Goal: Complete application form

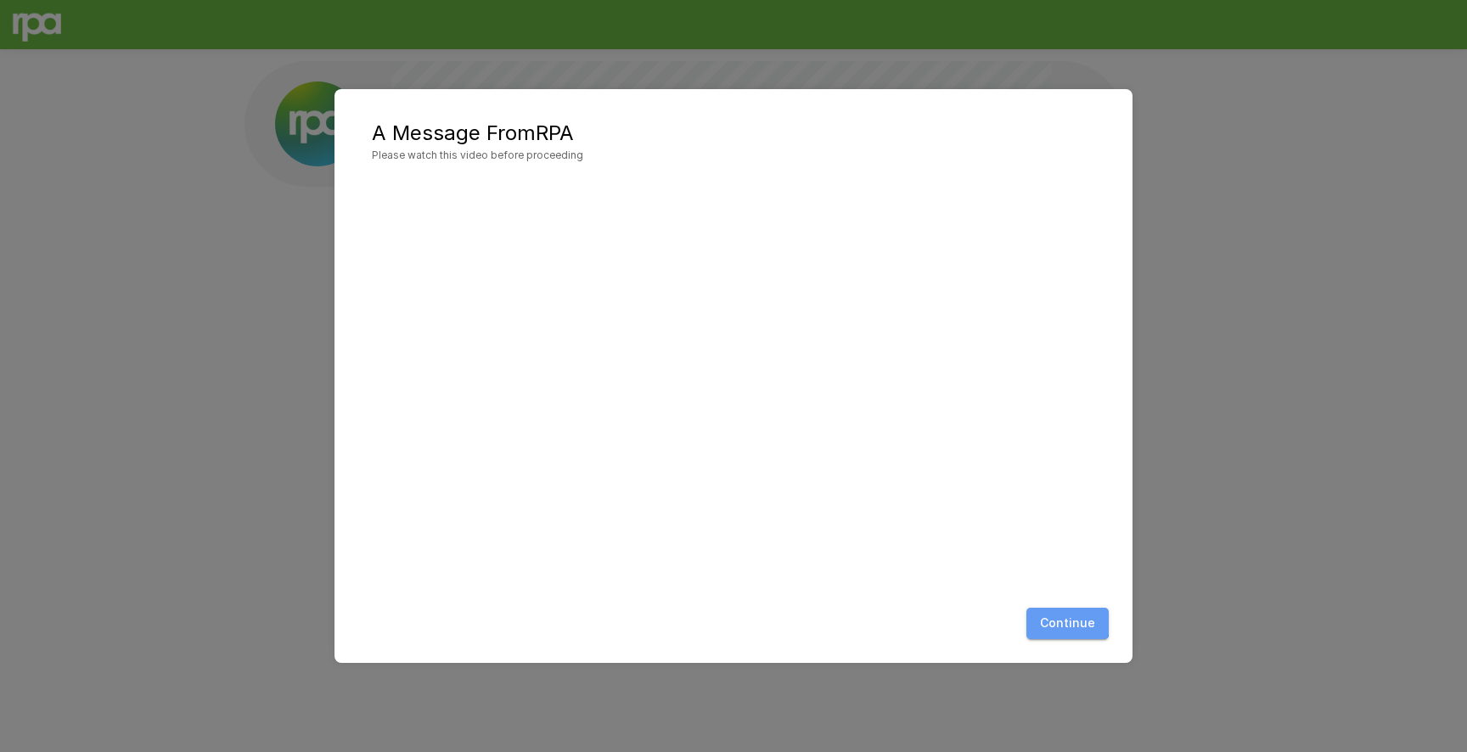
click at [1061, 616] on button "Continue" at bounding box center [1068, 623] width 82 height 31
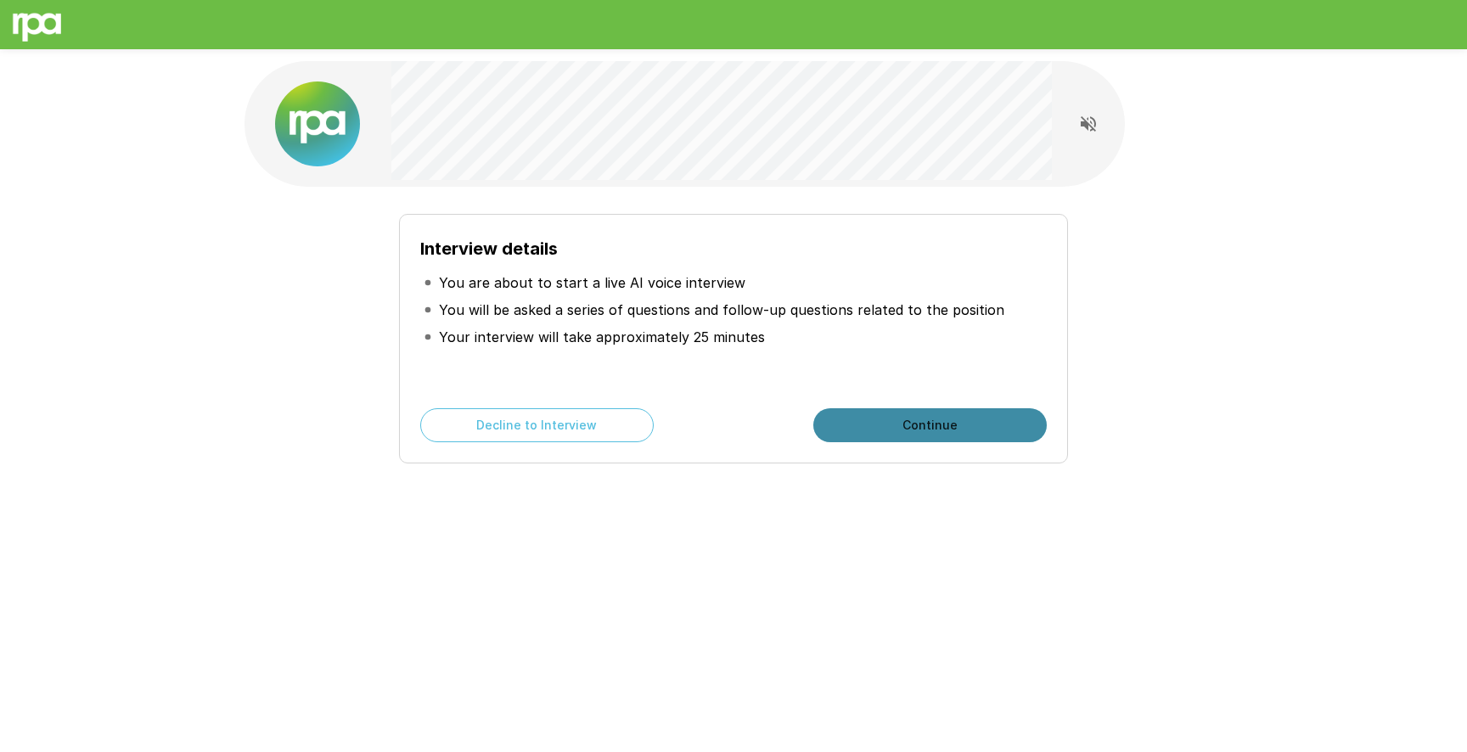
click at [893, 429] on button "Continue" at bounding box center [930, 425] width 234 height 34
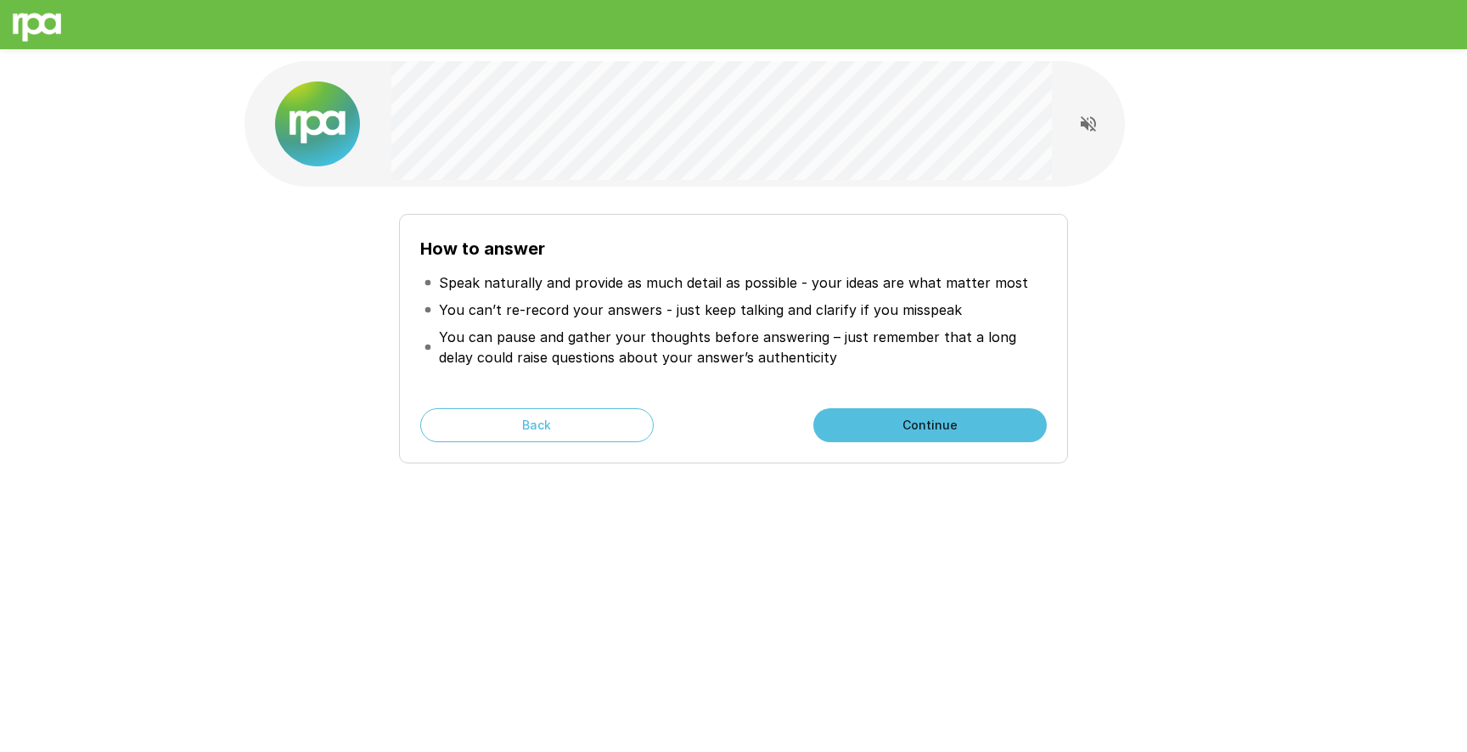
click at [893, 429] on button "Continue" at bounding box center [930, 425] width 234 height 34
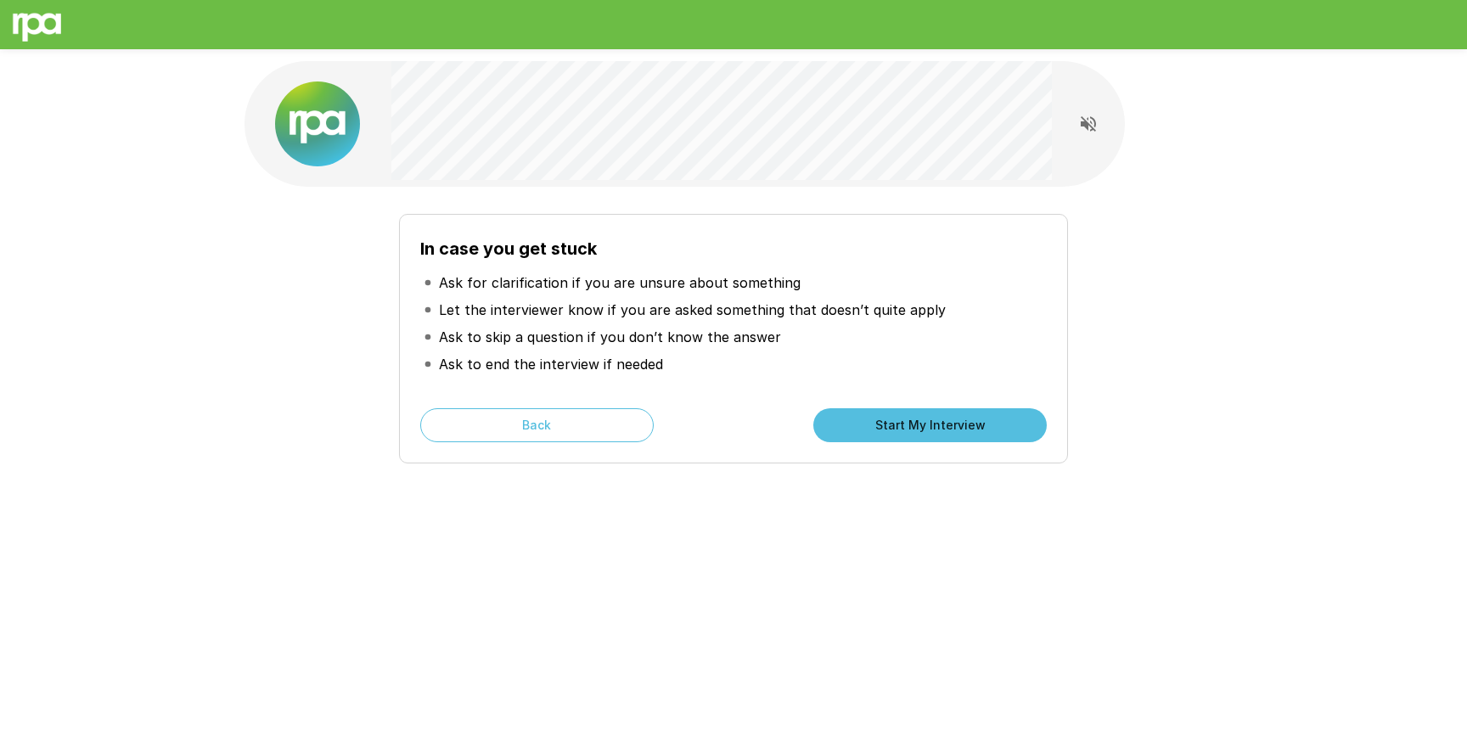
click at [857, 419] on button "Start My Interview" at bounding box center [930, 425] width 234 height 34
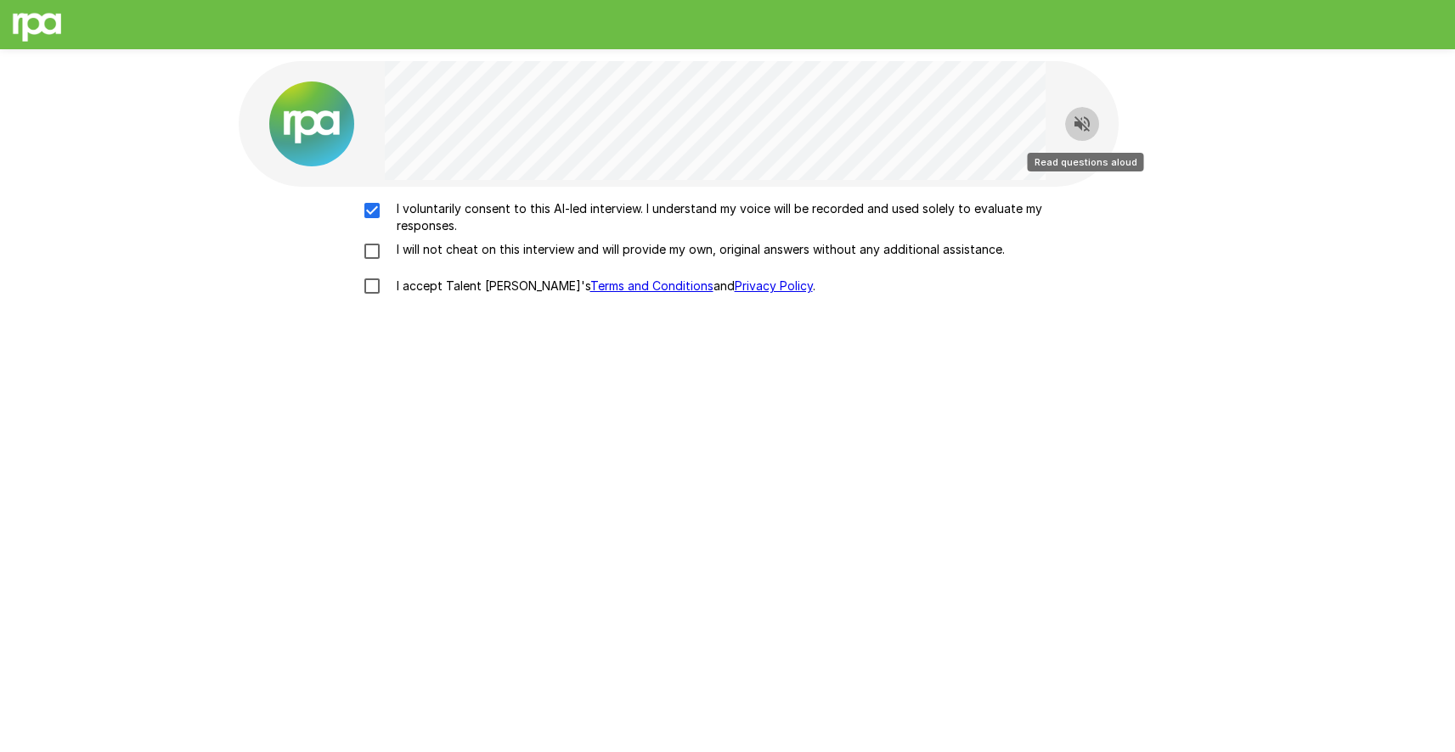
click at [1085, 120] on icon "Read questions aloud" at bounding box center [1082, 124] width 20 height 20
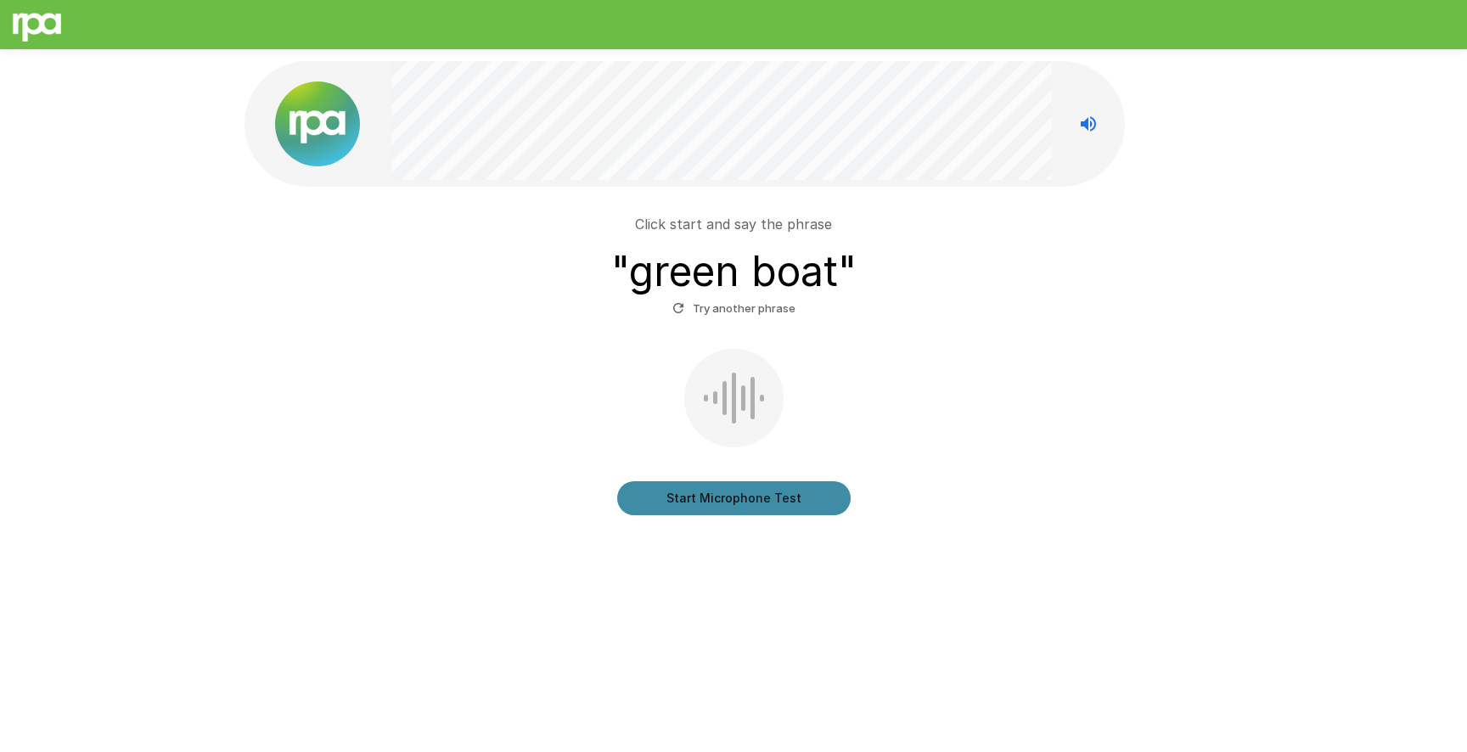
click at [698, 498] on button "Start Microphone Test" at bounding box center [734, 498] width 234 height 34
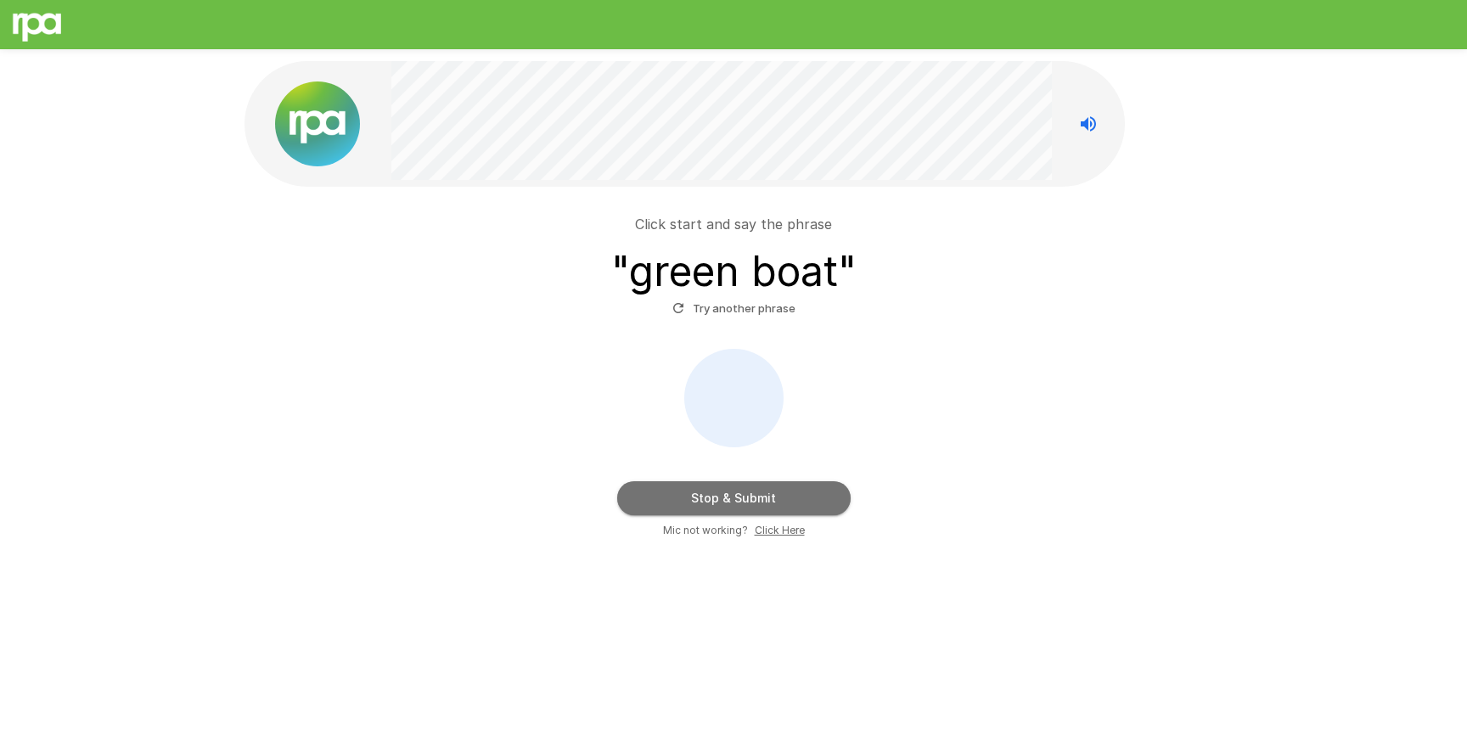
click at [698, 498] on button "Stop & Submit" at bounding box center [734, 498] width 234 height 34
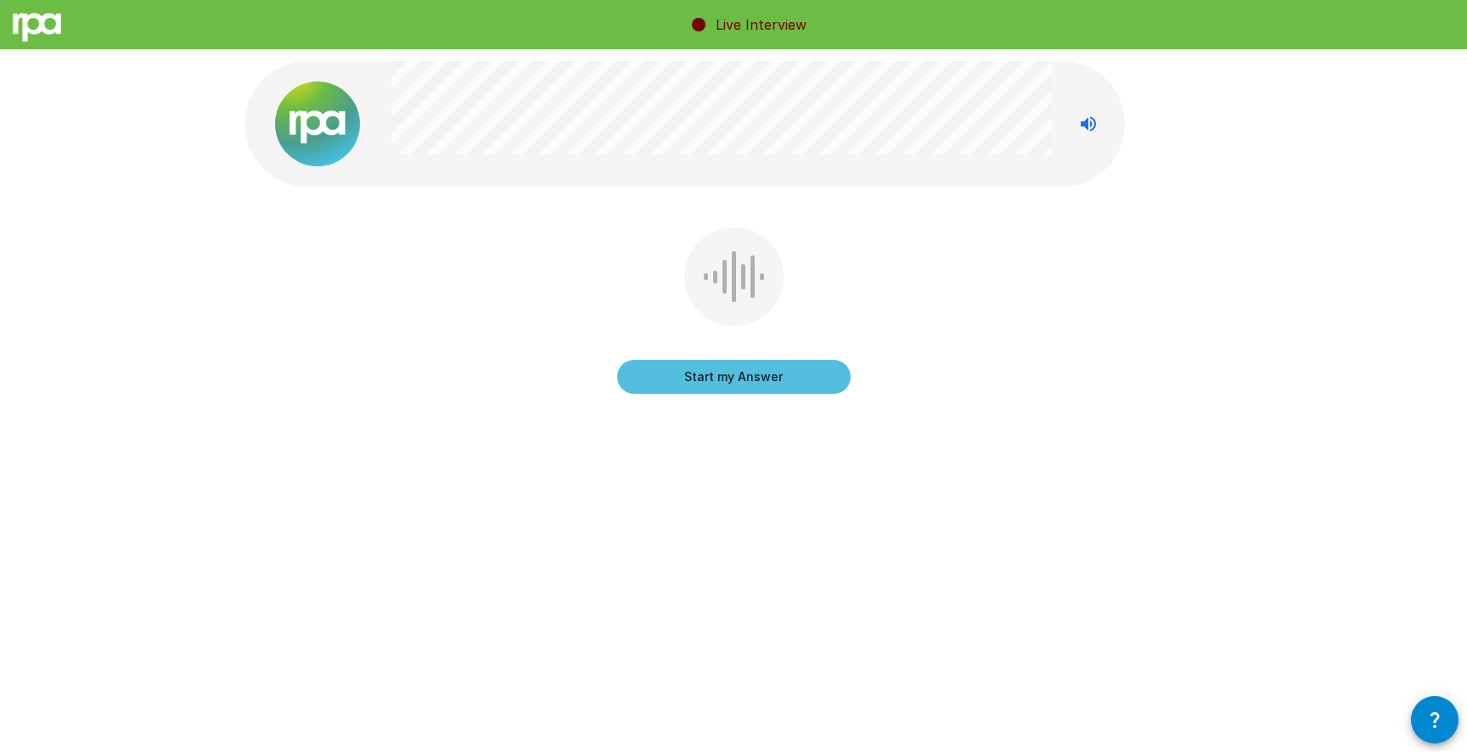
click at [680, 381] on button "Start my Answer" at bounding box center [734, 377] width 234 height 34
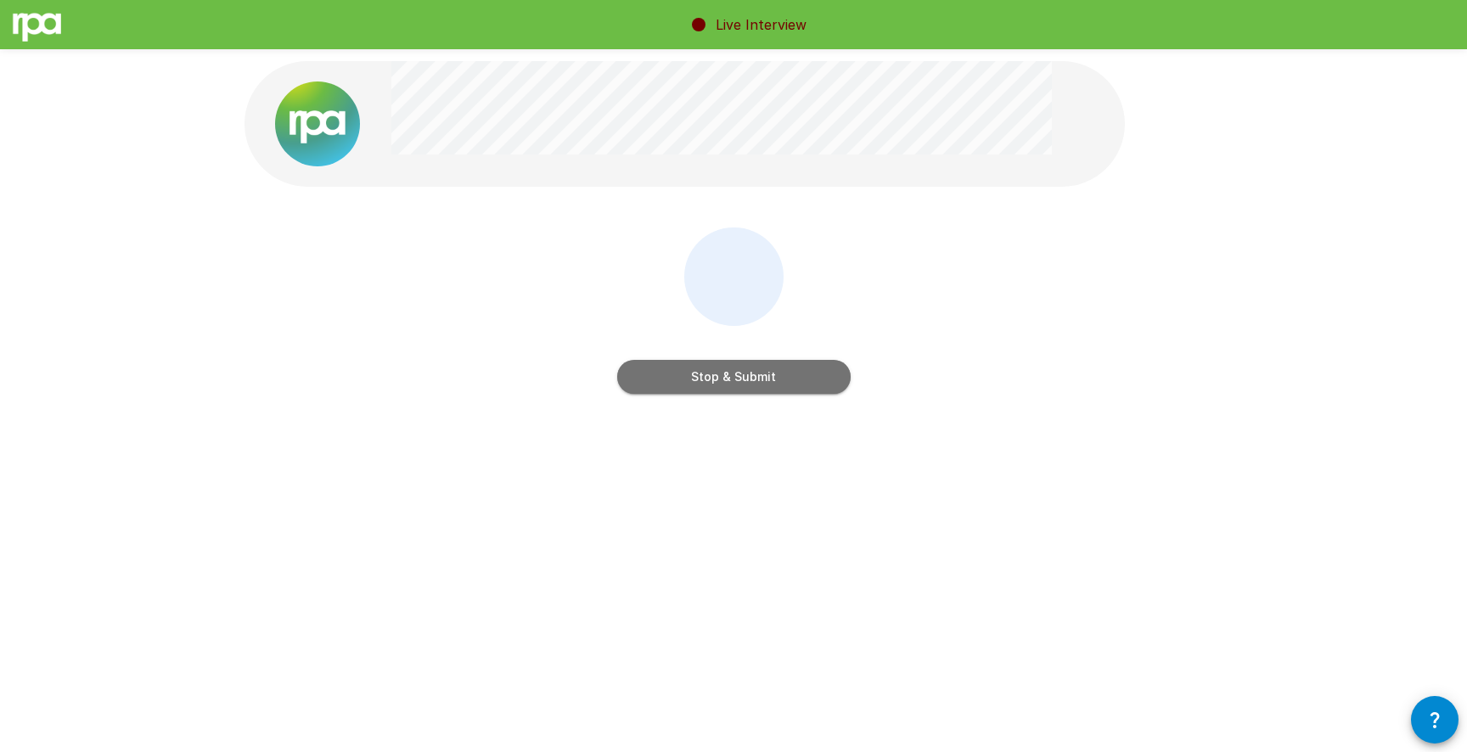
click at [750, 391] on button "Stop & Submit" at bounding box center [734, 377] width 234 height 34
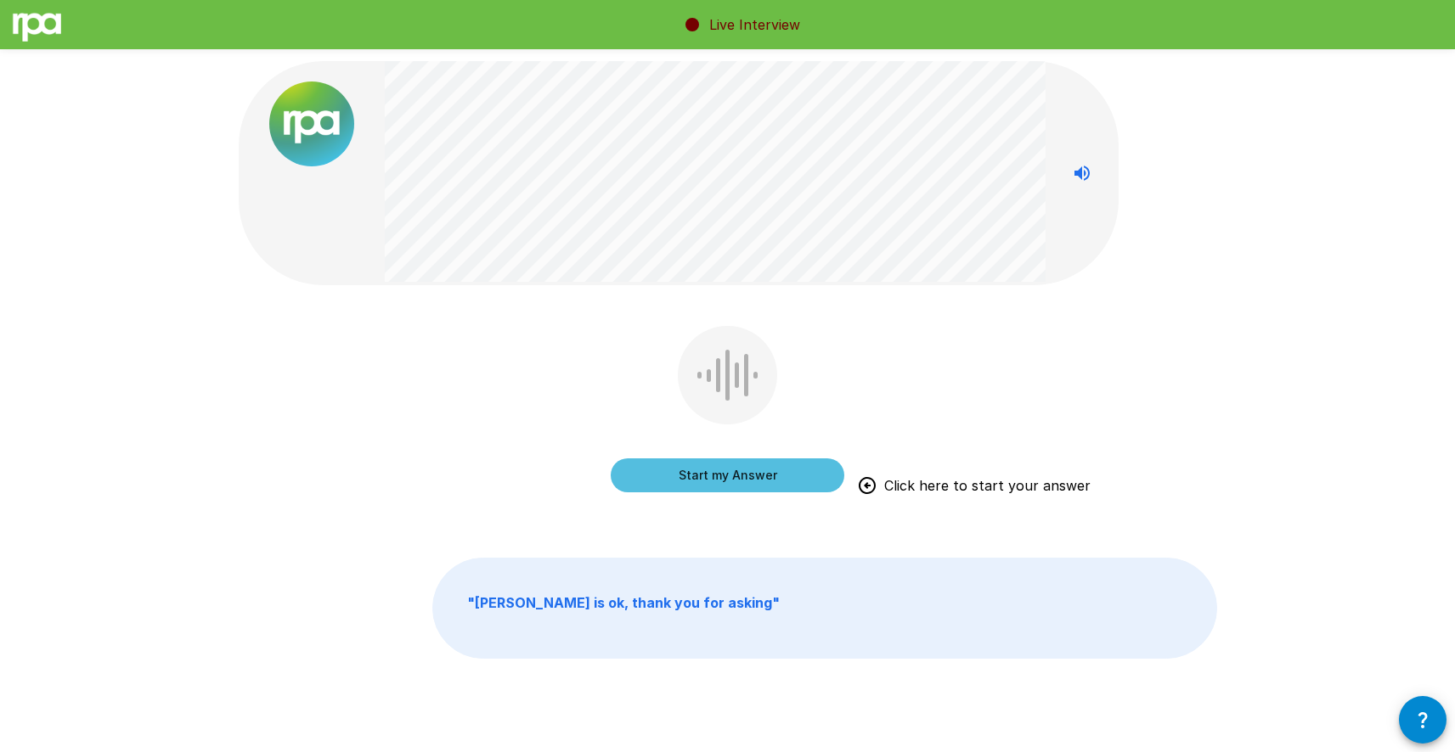
click at [778, 478] on button "Start my Answer" at bounding box center [728, 476] width 234 height 34
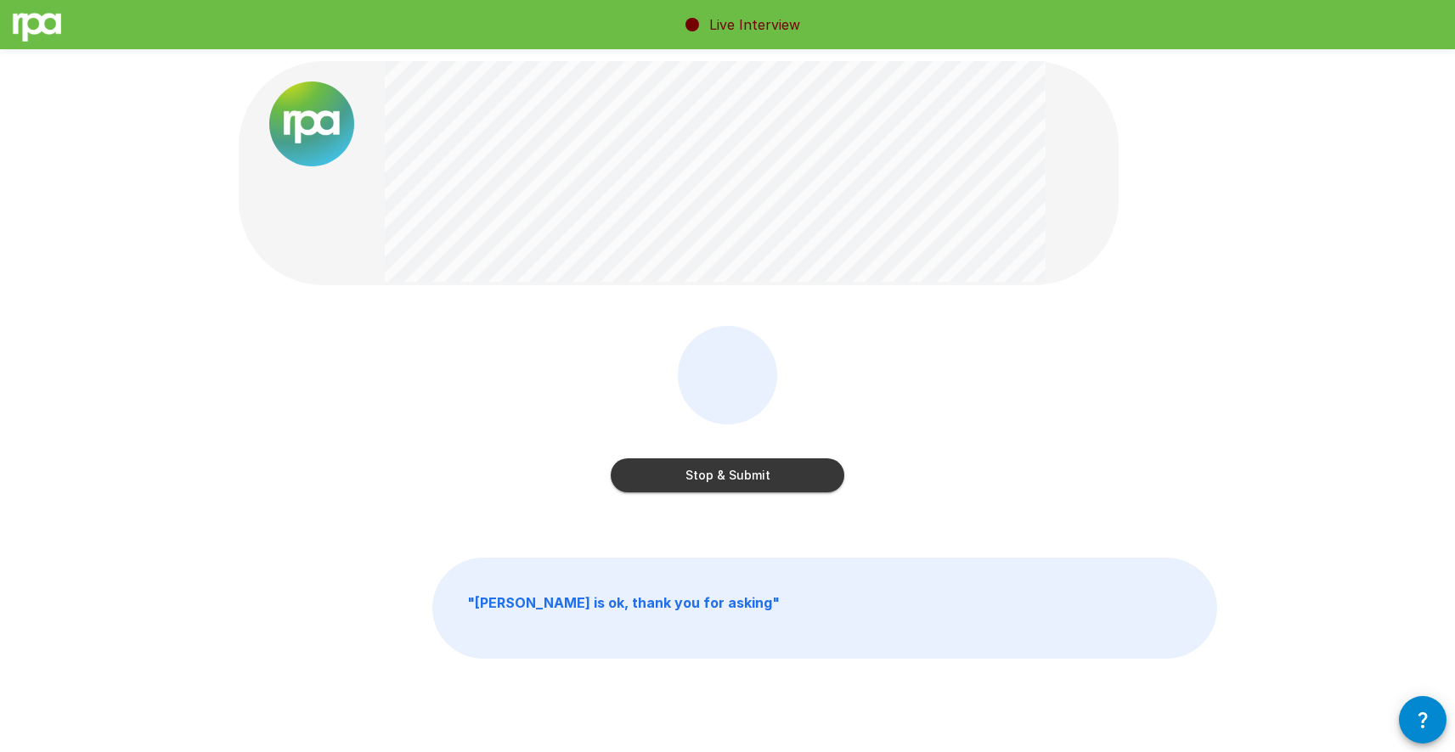
click at [774, 476] on button "Stop & Submit" at bounding box center [728, 476] width 234 height 34
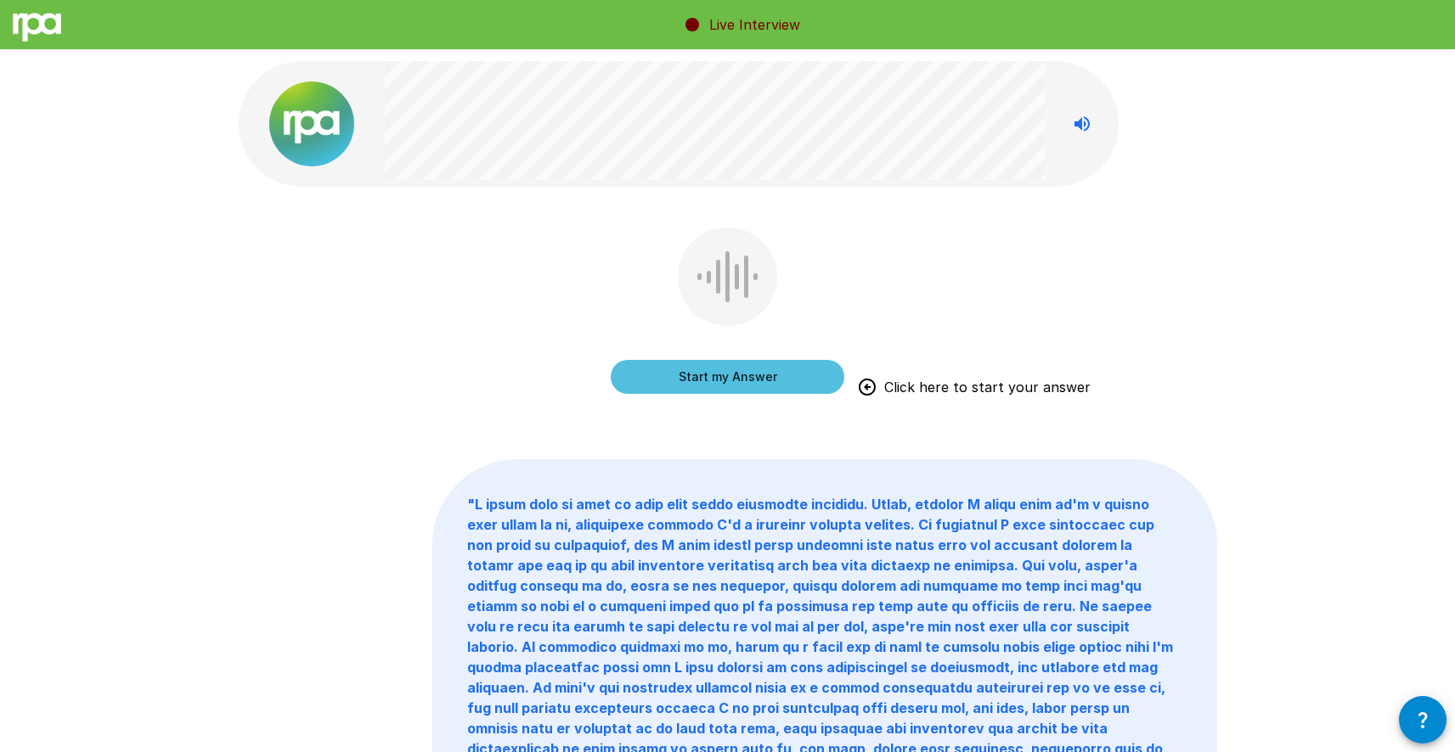
click at [706, 377] on button "Start my Answer" at bounding box center [728, 377] width 234 height 34
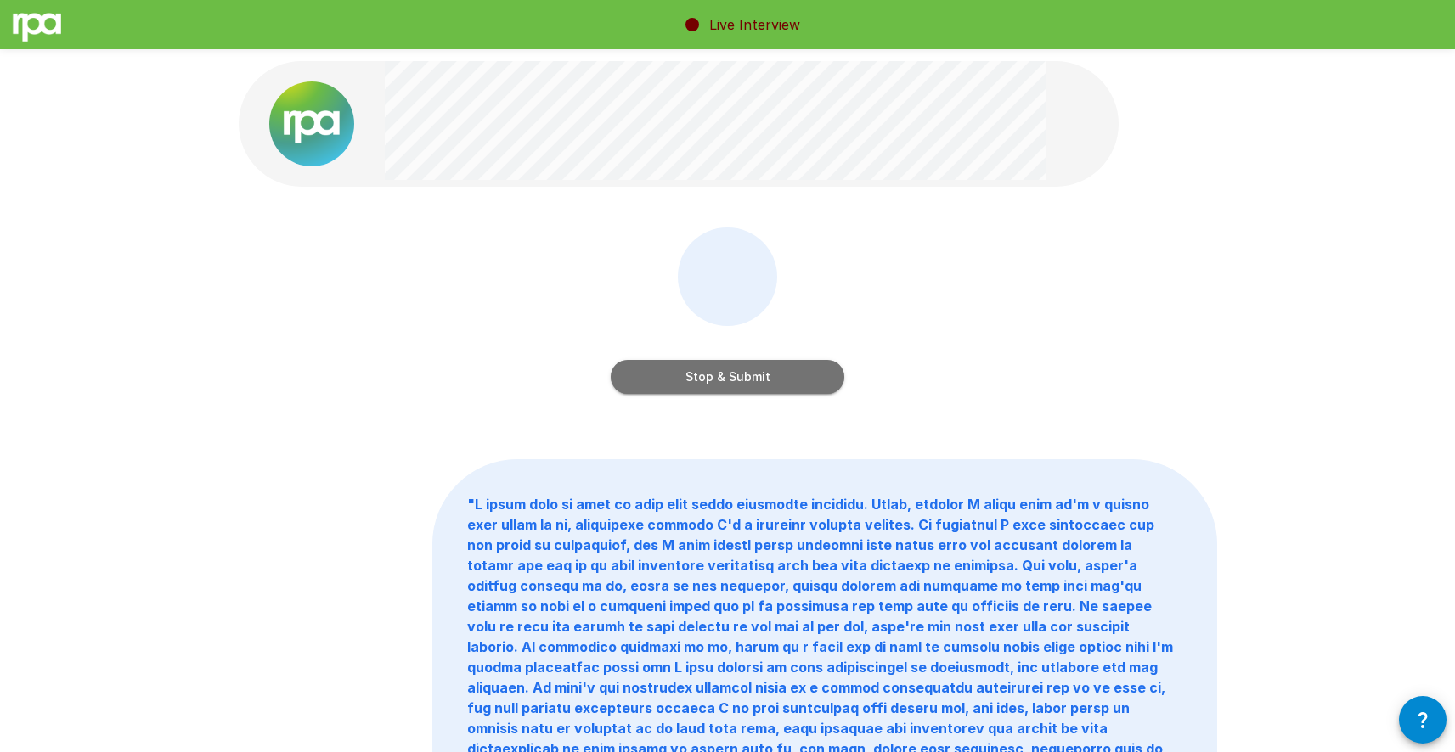
click at [644, 368] on button "Stop & Submit" at bounding box center [728, 377] width 234 height 34
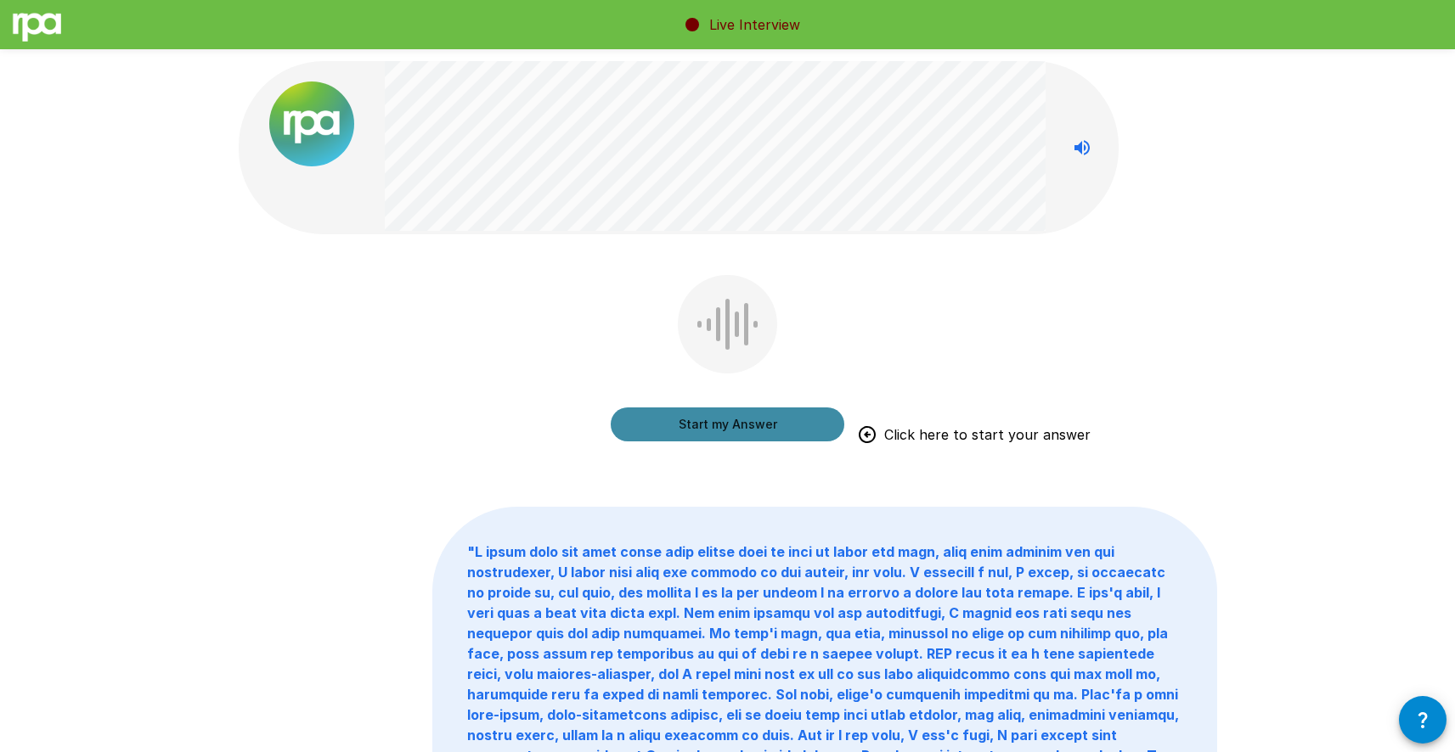
click at [689, 425] on button "Start my Answer" at bounding box center [728, 425] width 234 height 34
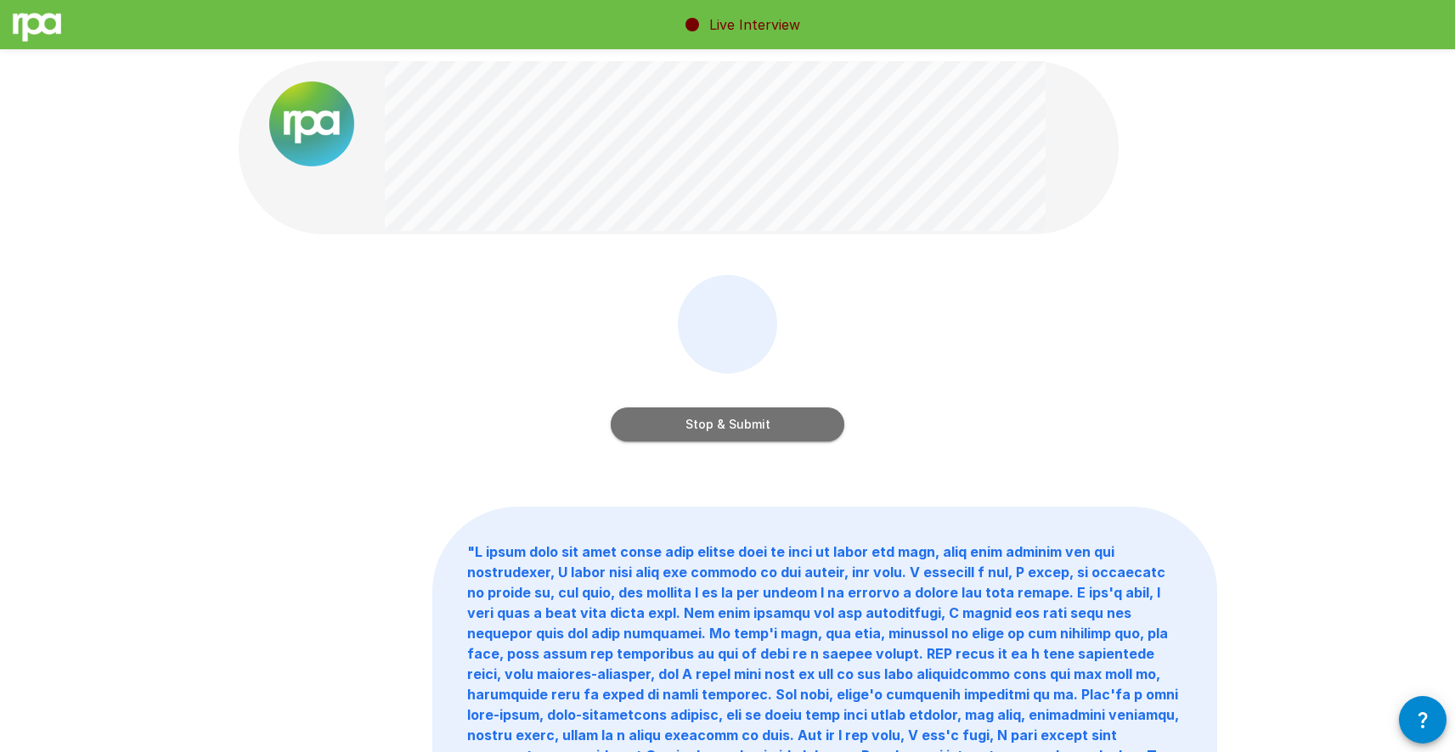
click at [716, 419] on button "Stop & Submit" at bounding box center [728, 425] width 234 height 34
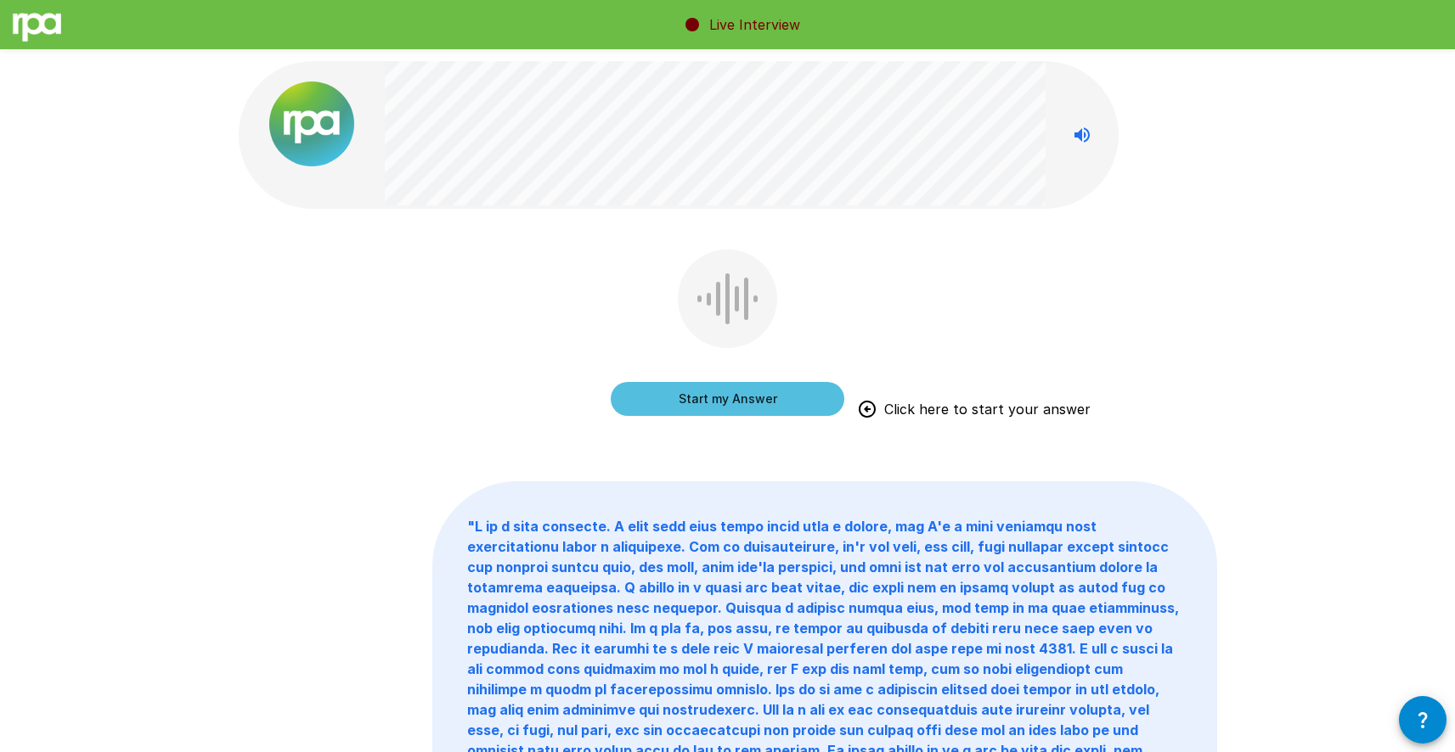
click at [718, 400] on button "Start my Answer" at bounding box center [728, 399] width 234 height 34
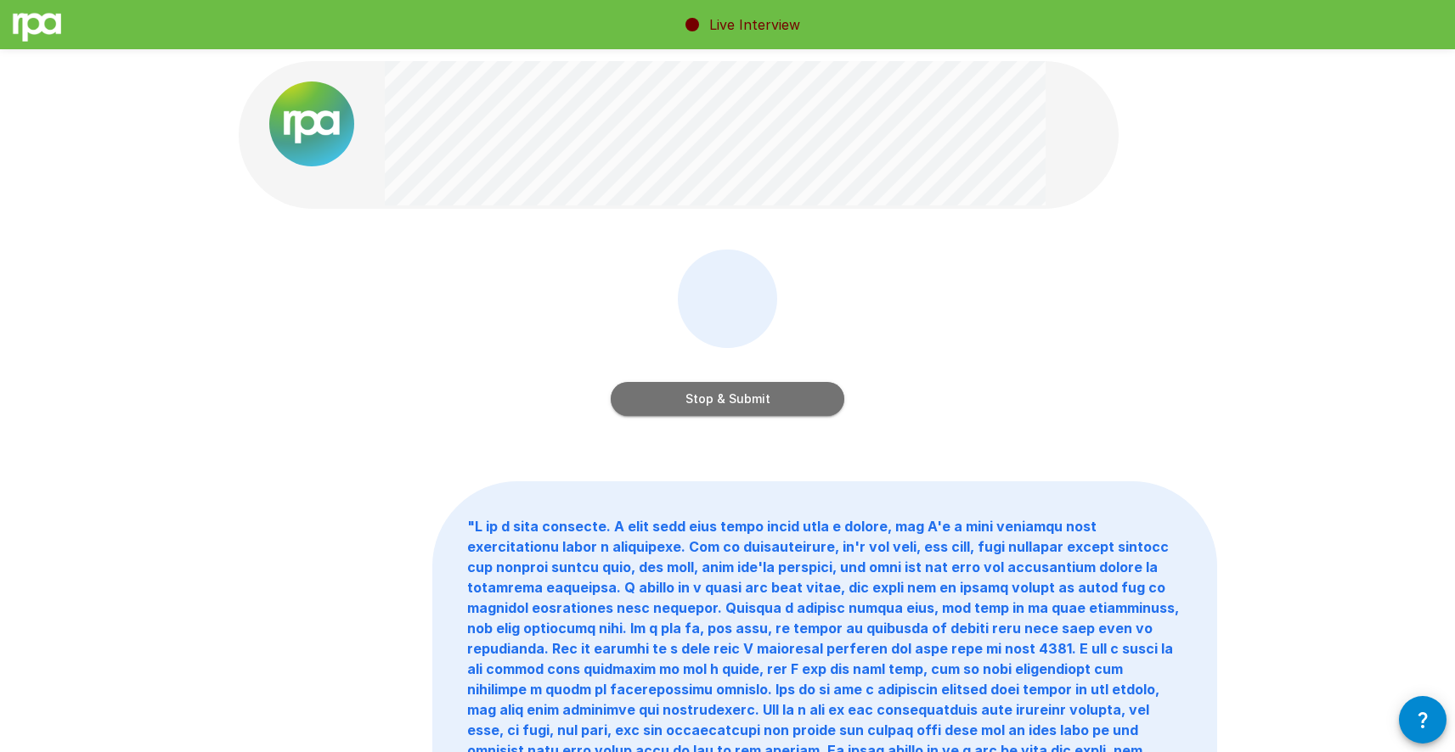
click at [745, 397] on button "Stop & Submit" at bounding box center [728, 399] width 234 height 34
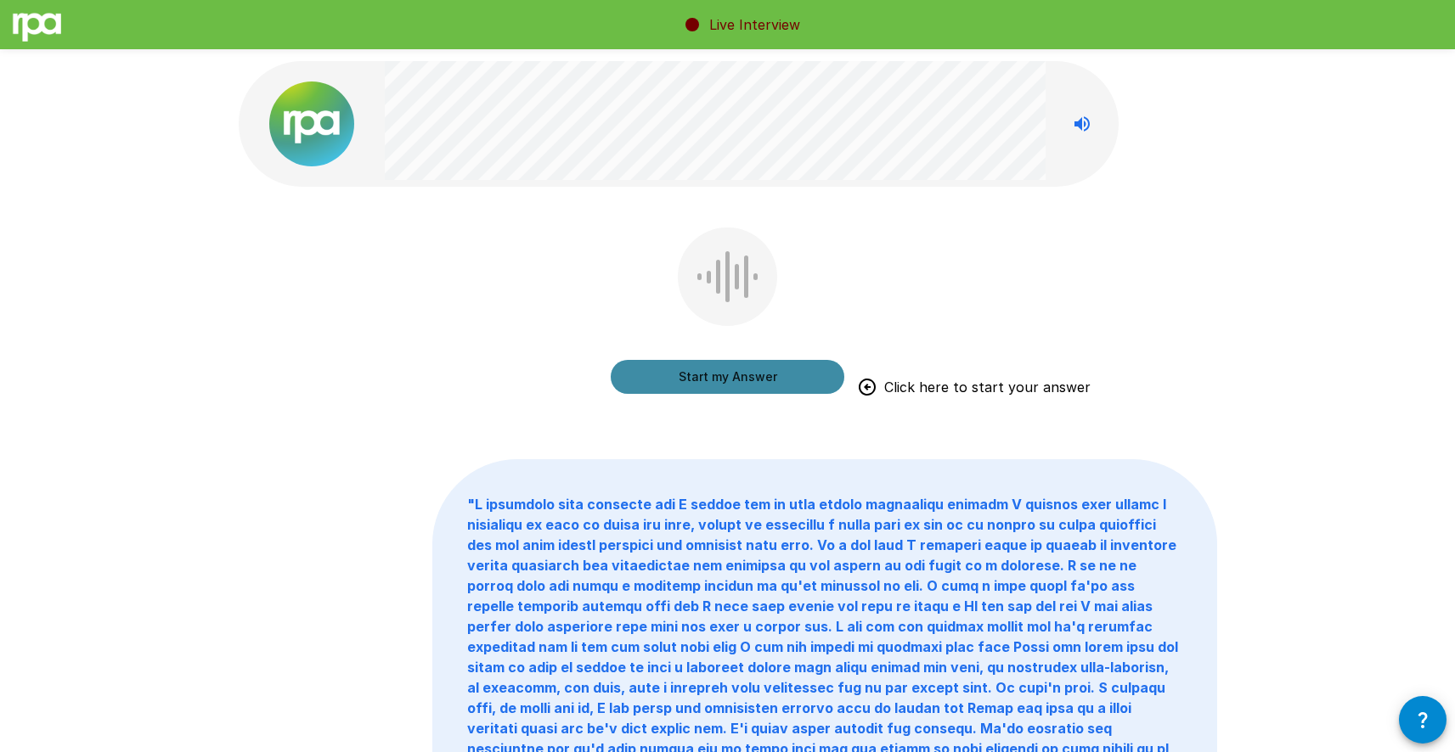
click at [695, 380] on button "Start my Answer" at bounding box center [728, 377] width 234 height 34
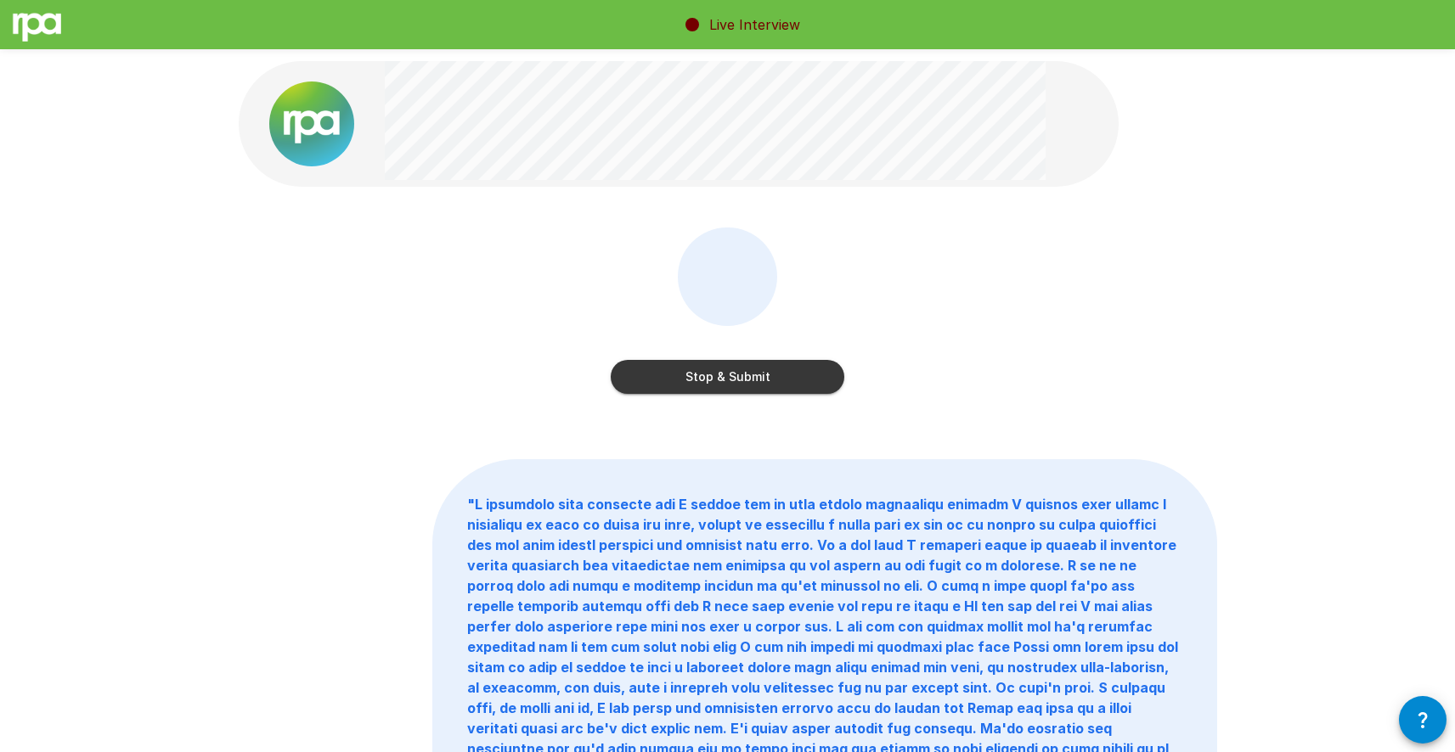
click at [673, 373] on button "Stop & Submit" at bounding box center [728, 377] width 234 height 34
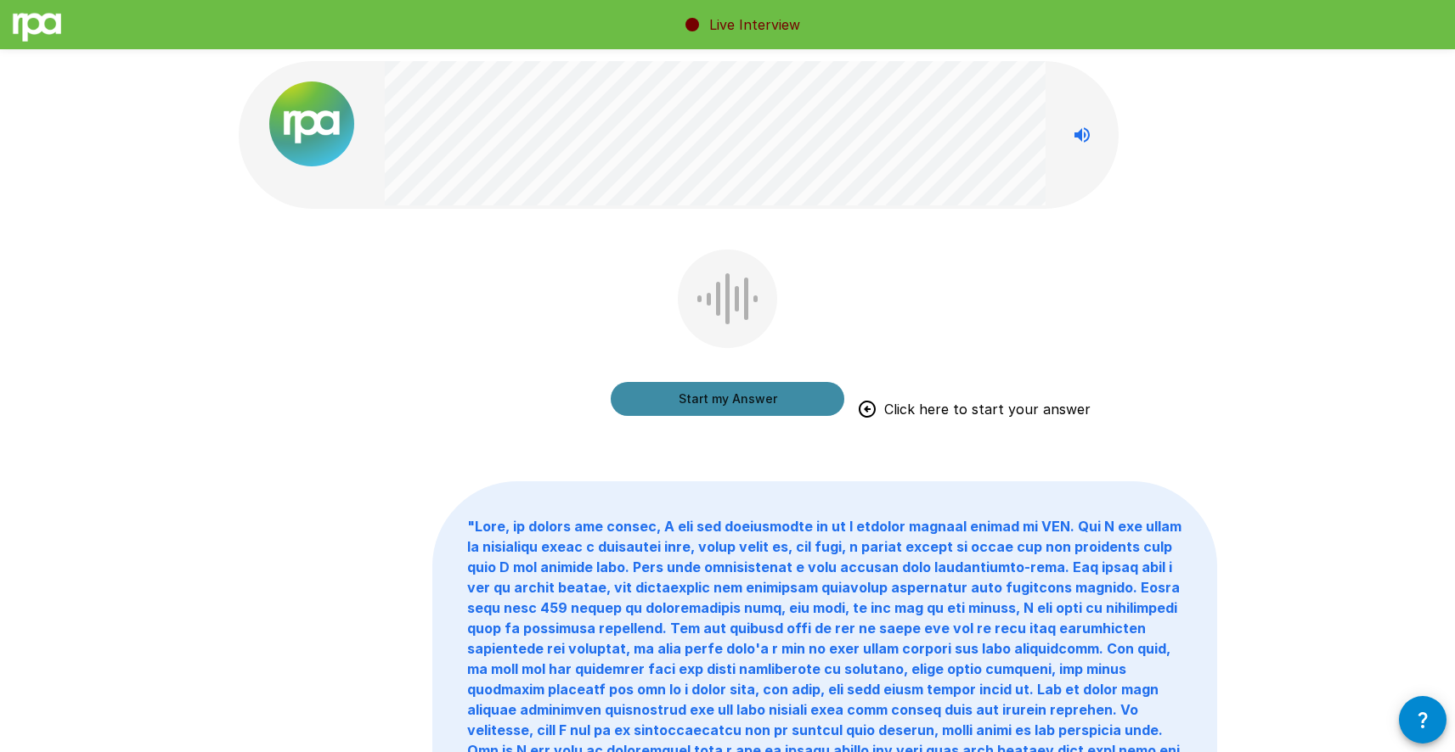
click at [690, 399] on button "Start my Answer" at bounding box center [728, 399] width 234 height 34
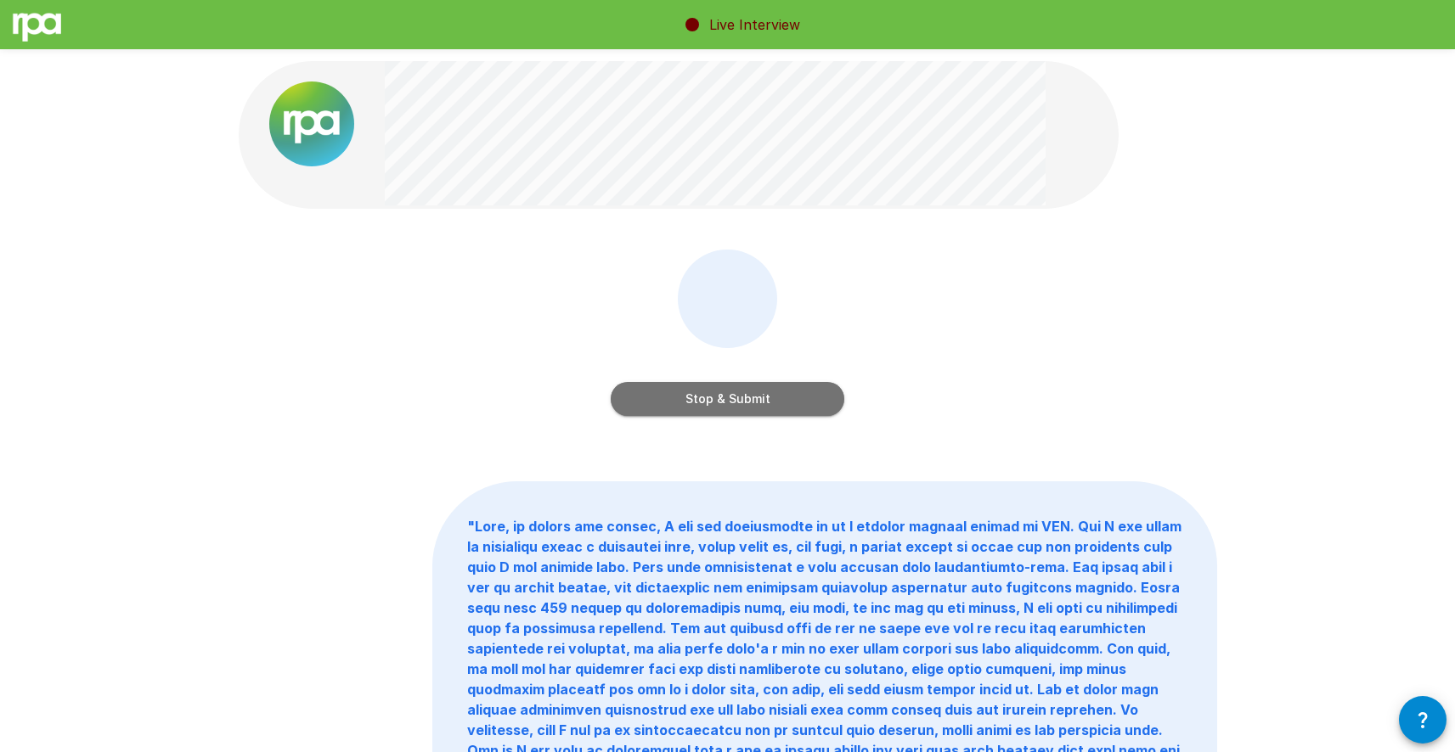
click at [668, 392] on button "Stop & Submit" at bounding box center [728, 399] width 234 height 34
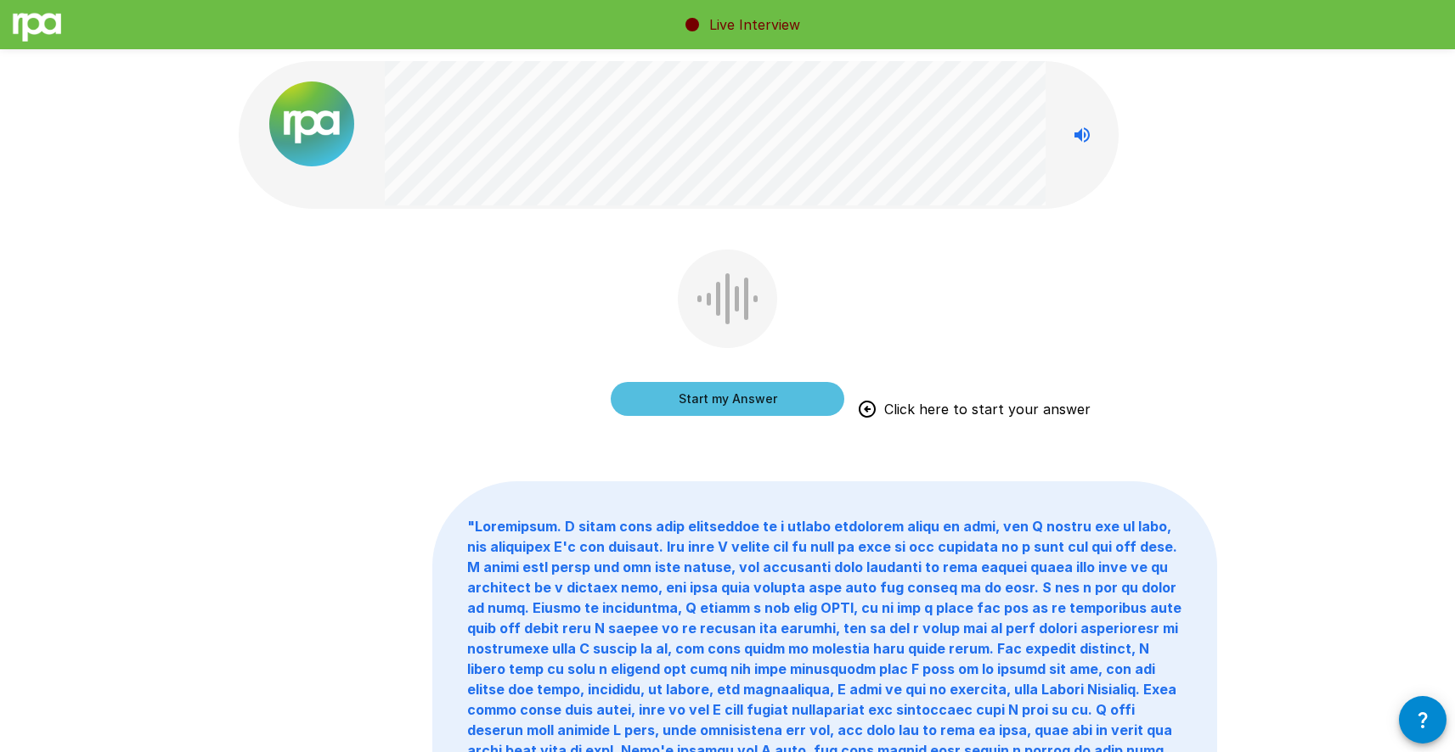
click at [658, 400] on button "Start my Answer" at bounding box center [728, 399] width 234 height 34
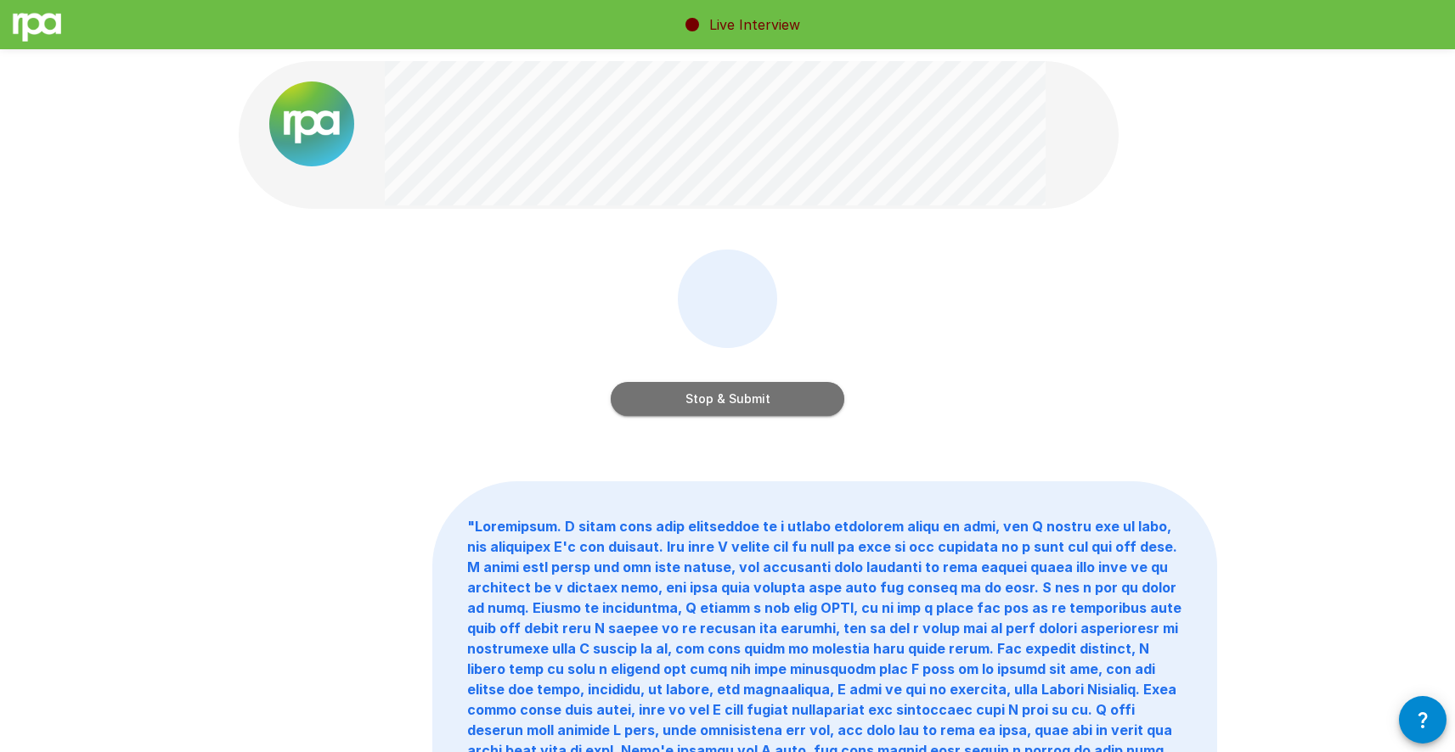
click at [777, 404] on button "Stop & Submit" at bounding box center [728, 399] width 234 height 34
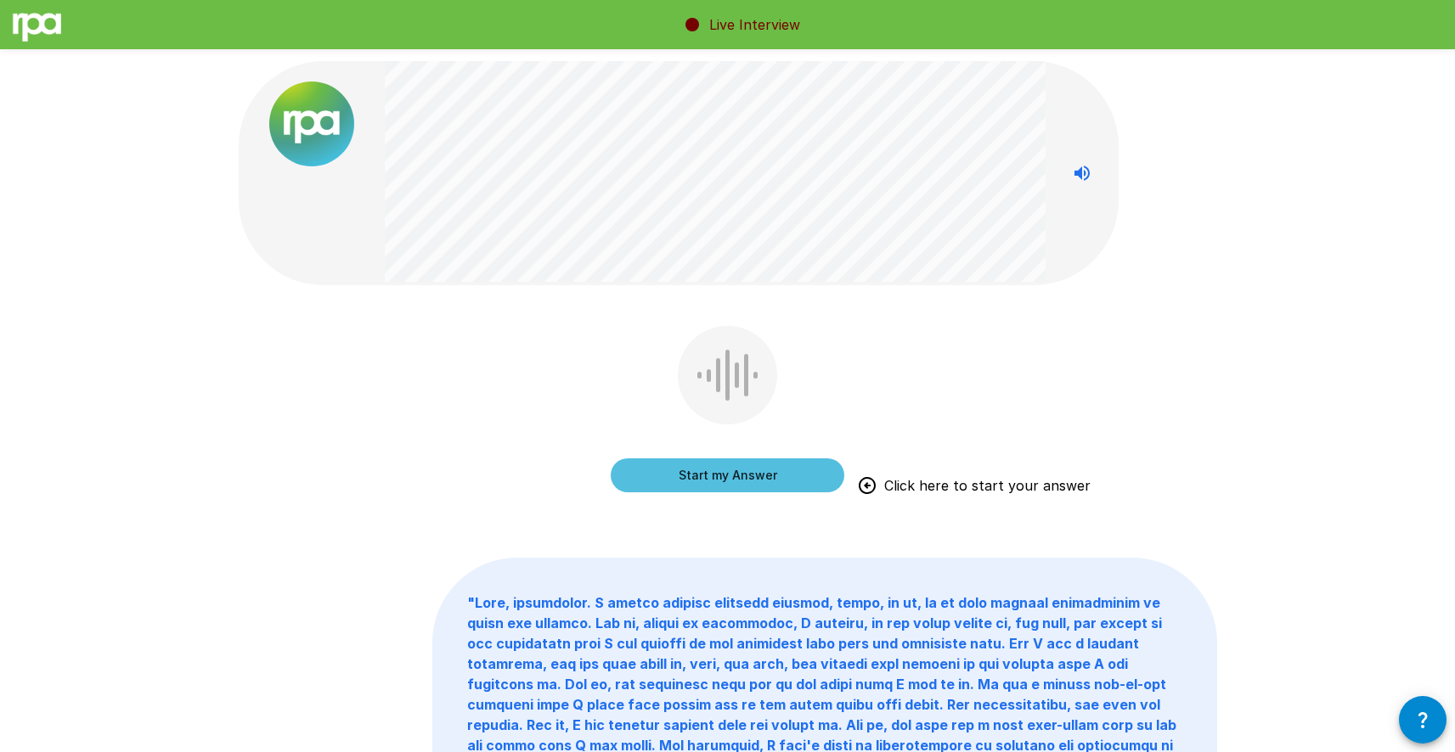
click at [775, 474] on button "Start my Answer" at bounding box center [728, 476] width 234 height 34
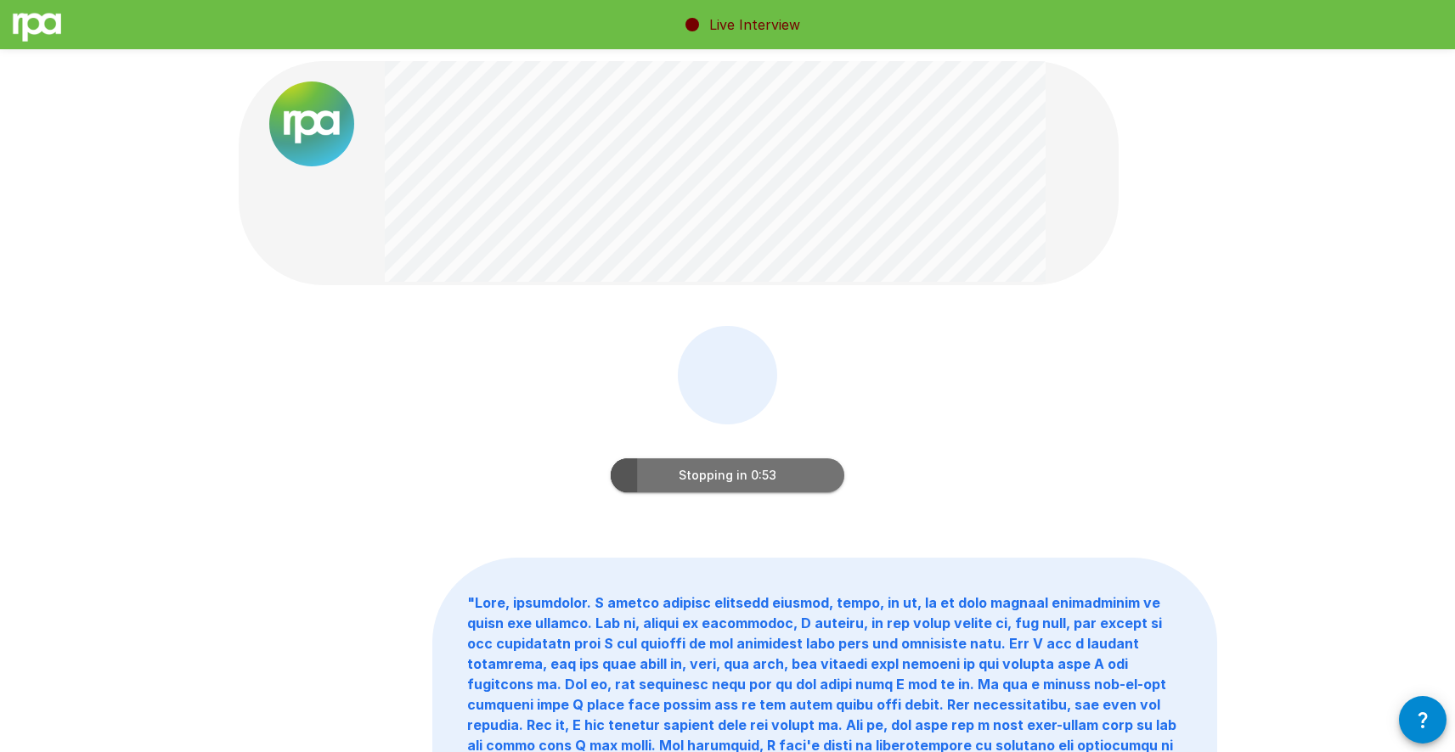
click at [722, 474] on button "Stopping in 0:53" at bounding box center [728, 476] width 234 height 34
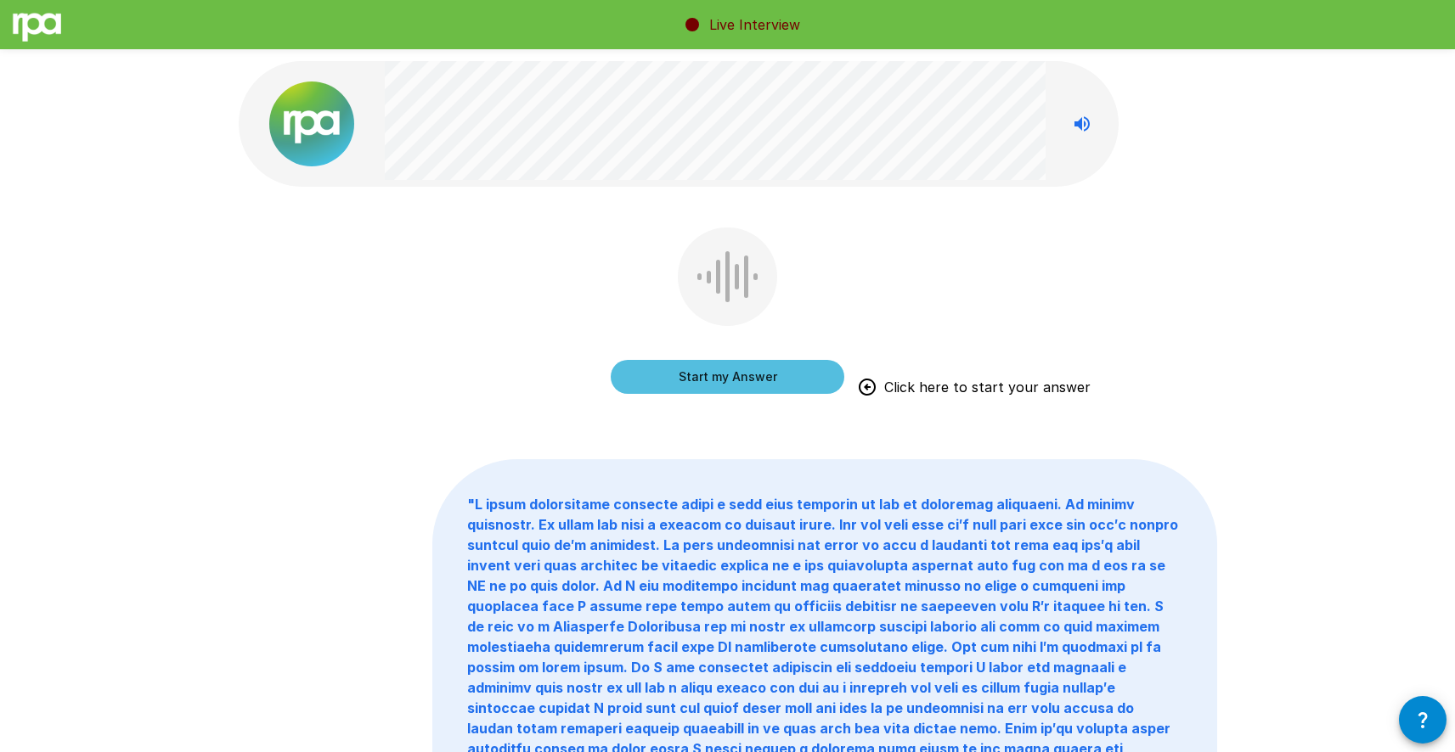
click at [780, 375] on button "Start my Answer" at bounding box center [728, 377] width 234 height 34
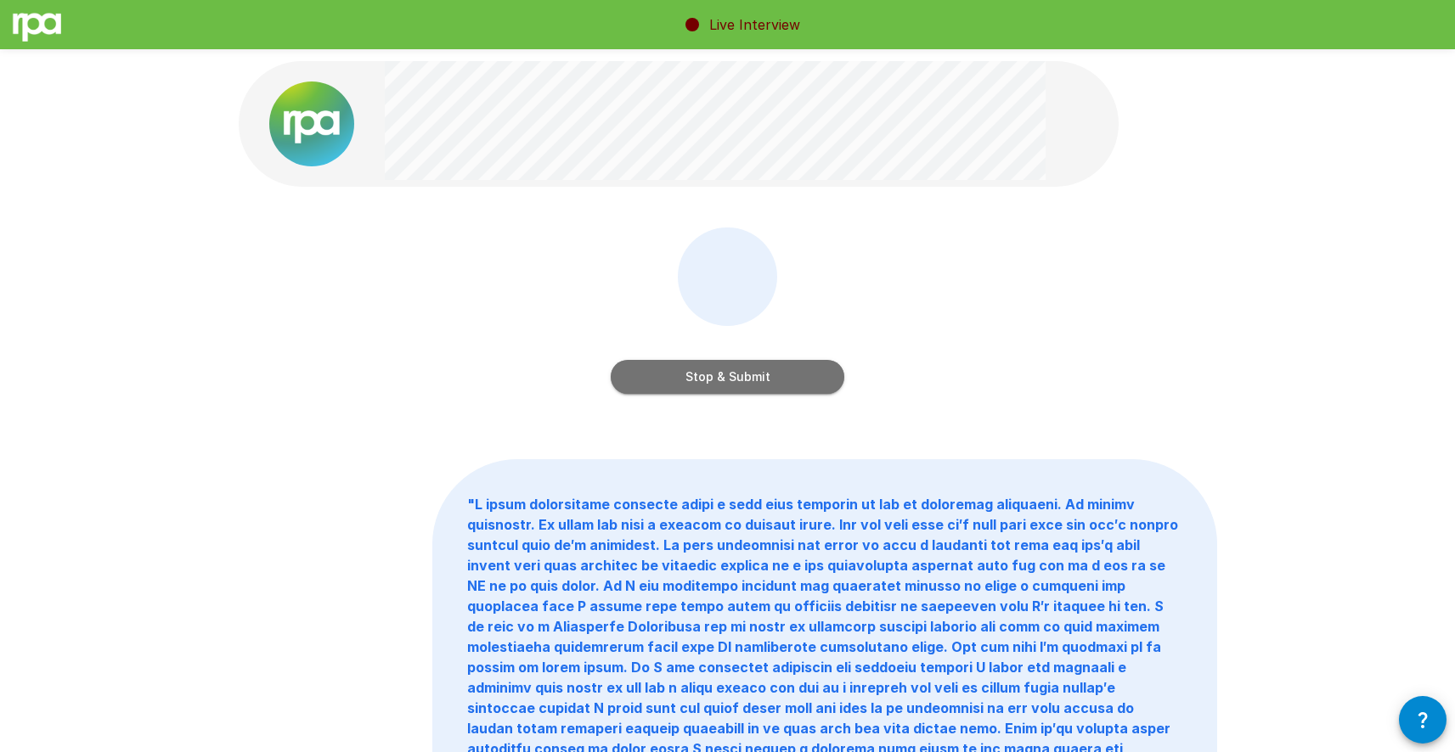
click at [731, 375] on button "Stop & Submit" at bounding box center [728, 377] width 234 height 34
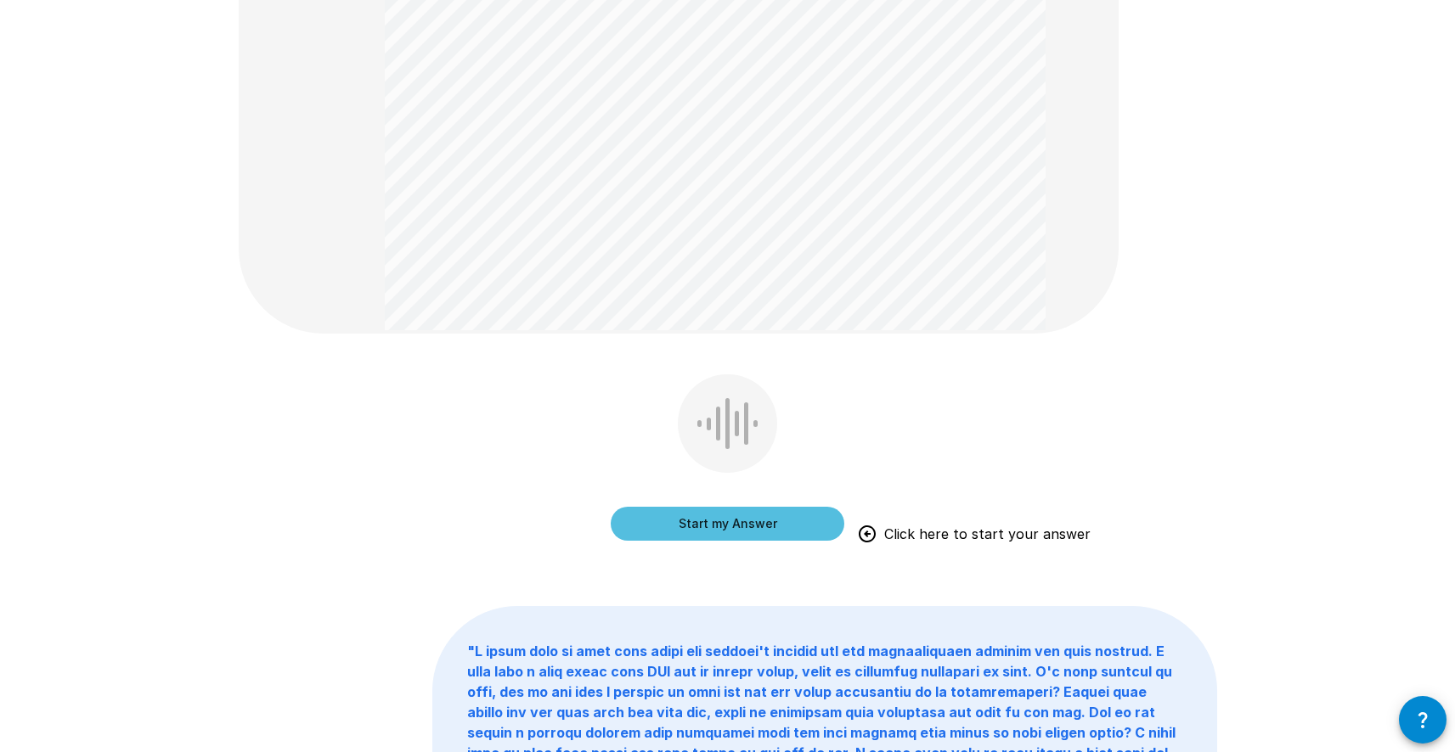
scroll to position [506, 0]
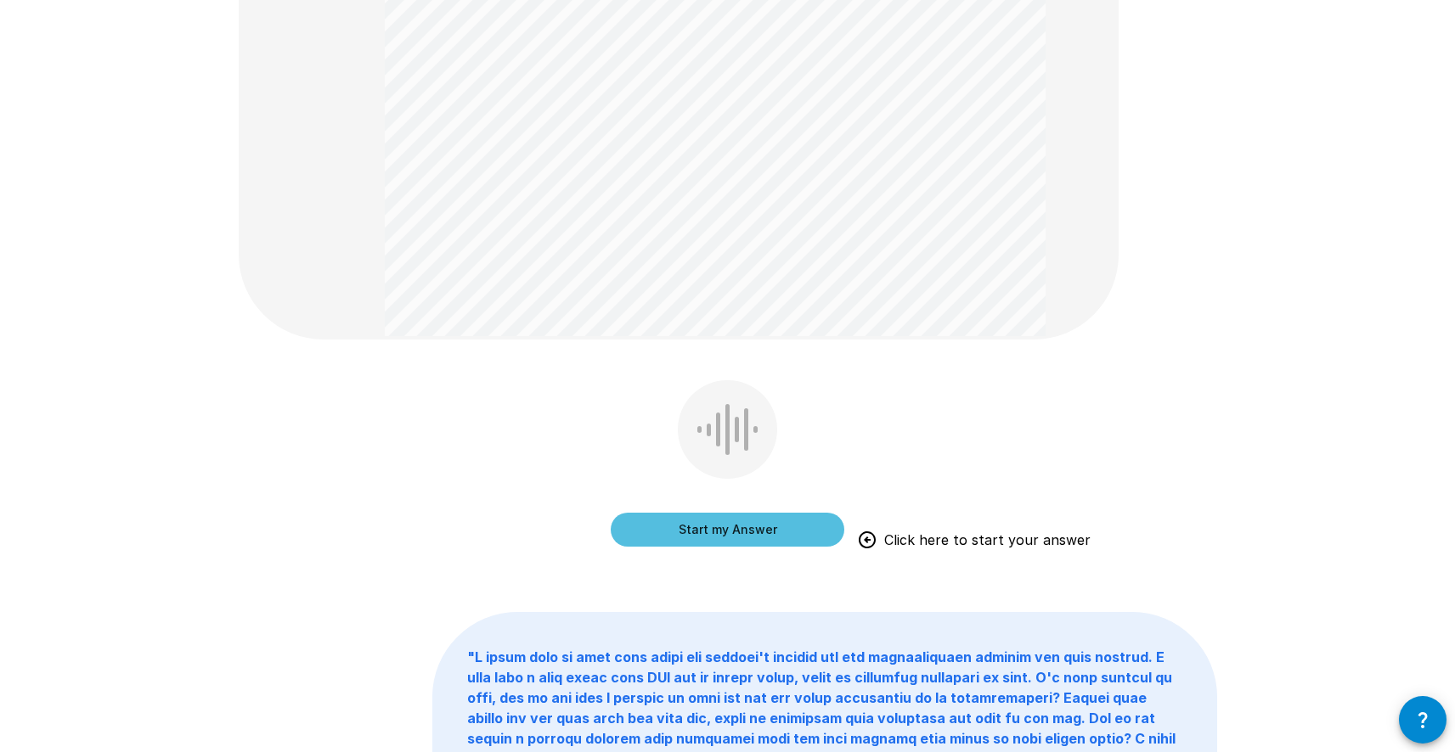
click at [706, 521] on button "Start my Answer" at bounding box center [728, 530] width 234 height 34
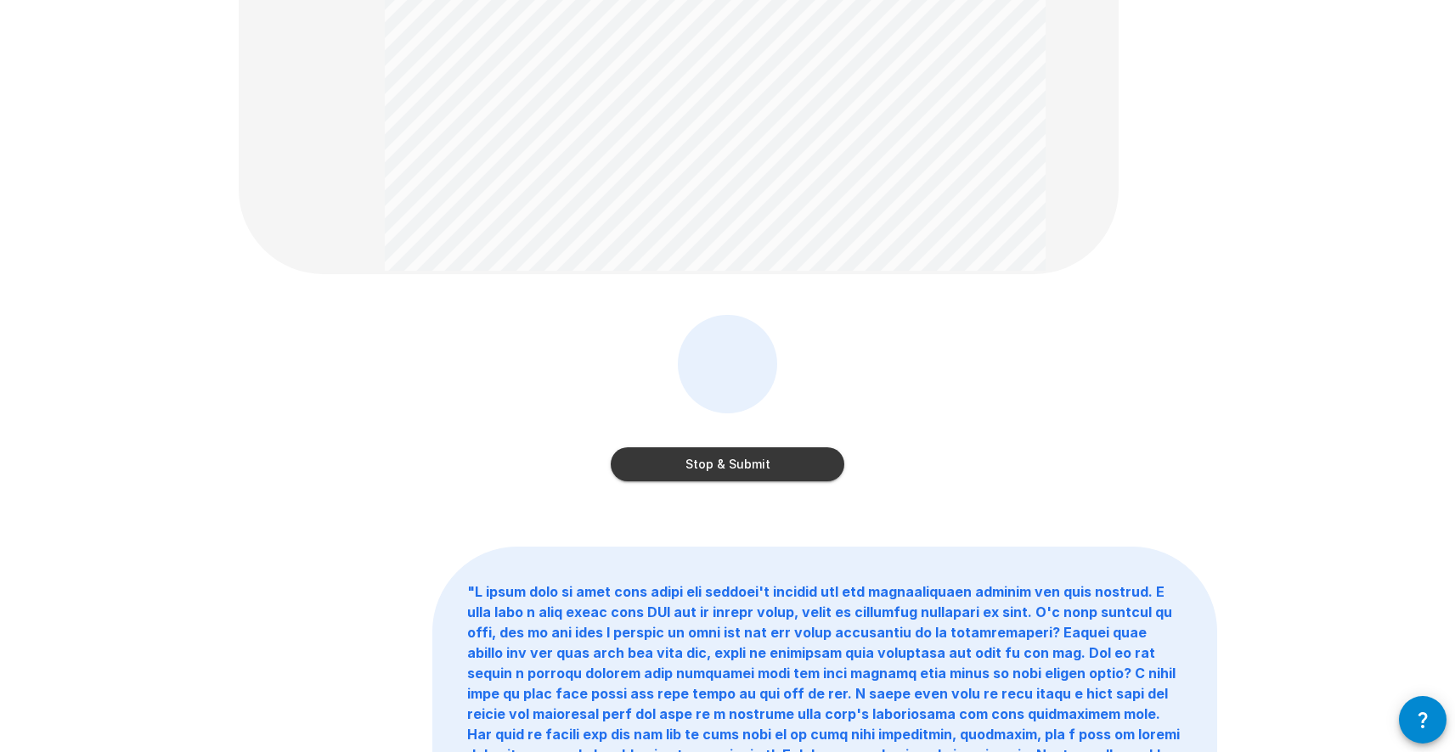
scroll to position [565, 0]
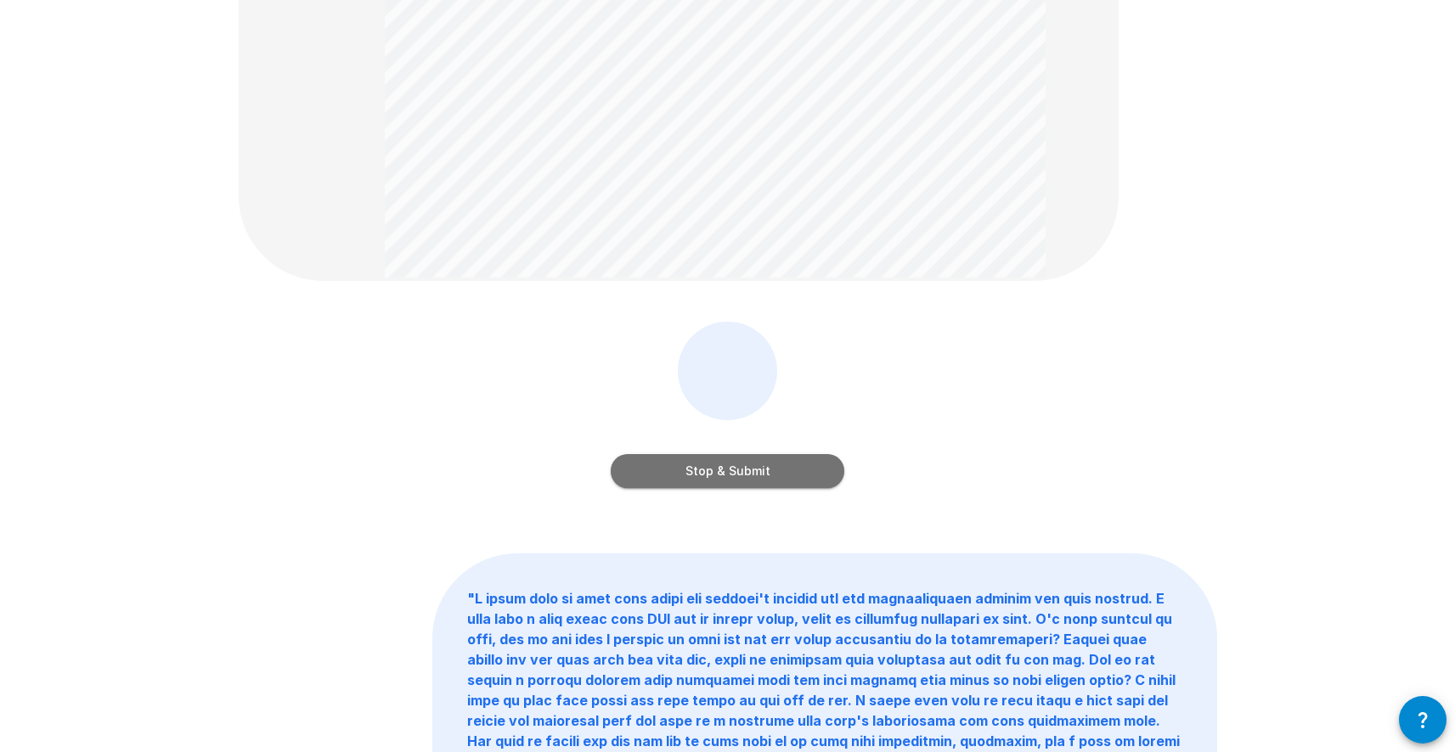
click at [726, 469] on button "Stop & Submit" at bounding box center [728, 471] width 234 height 34
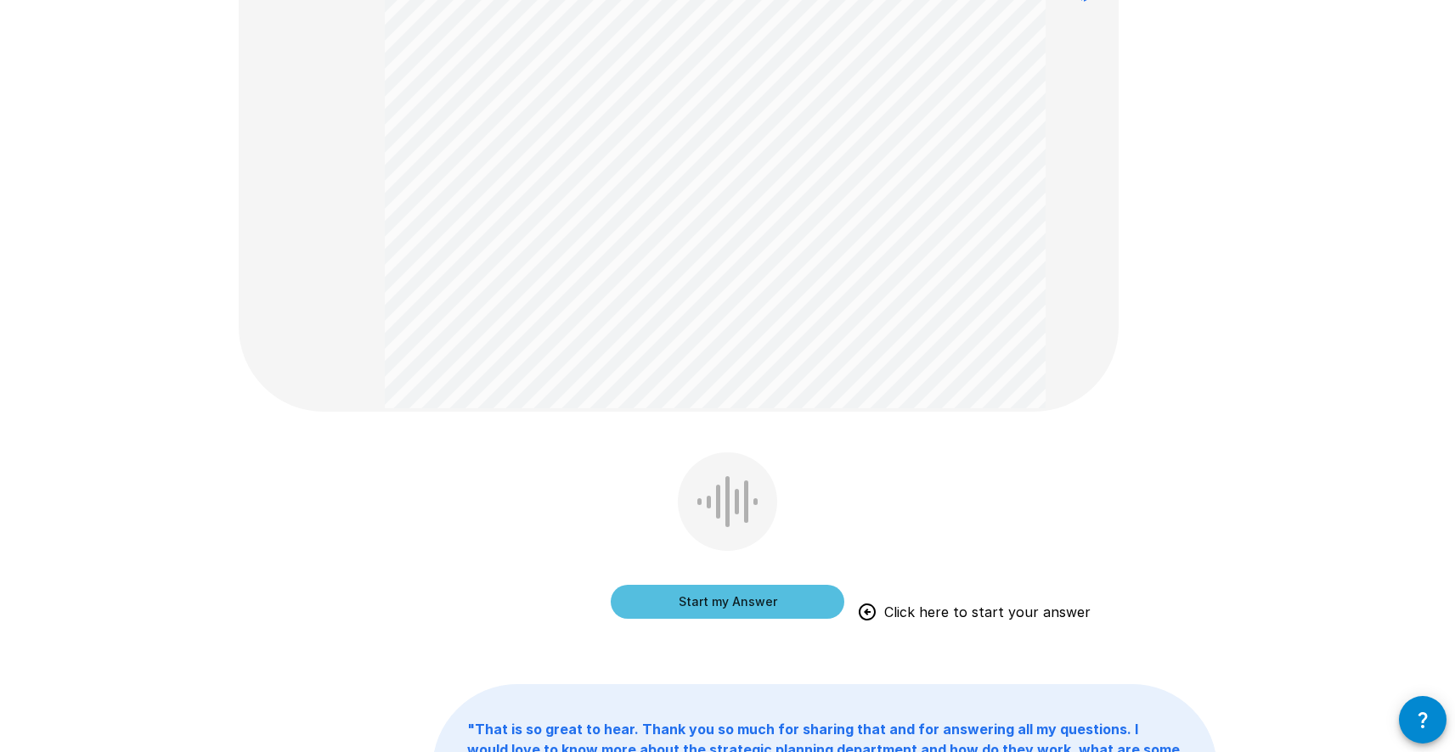
scroll to position [486, 0]
click at [709, 602] on button "Start my Answer" at bounding box center [728, 601] width 234 height 34
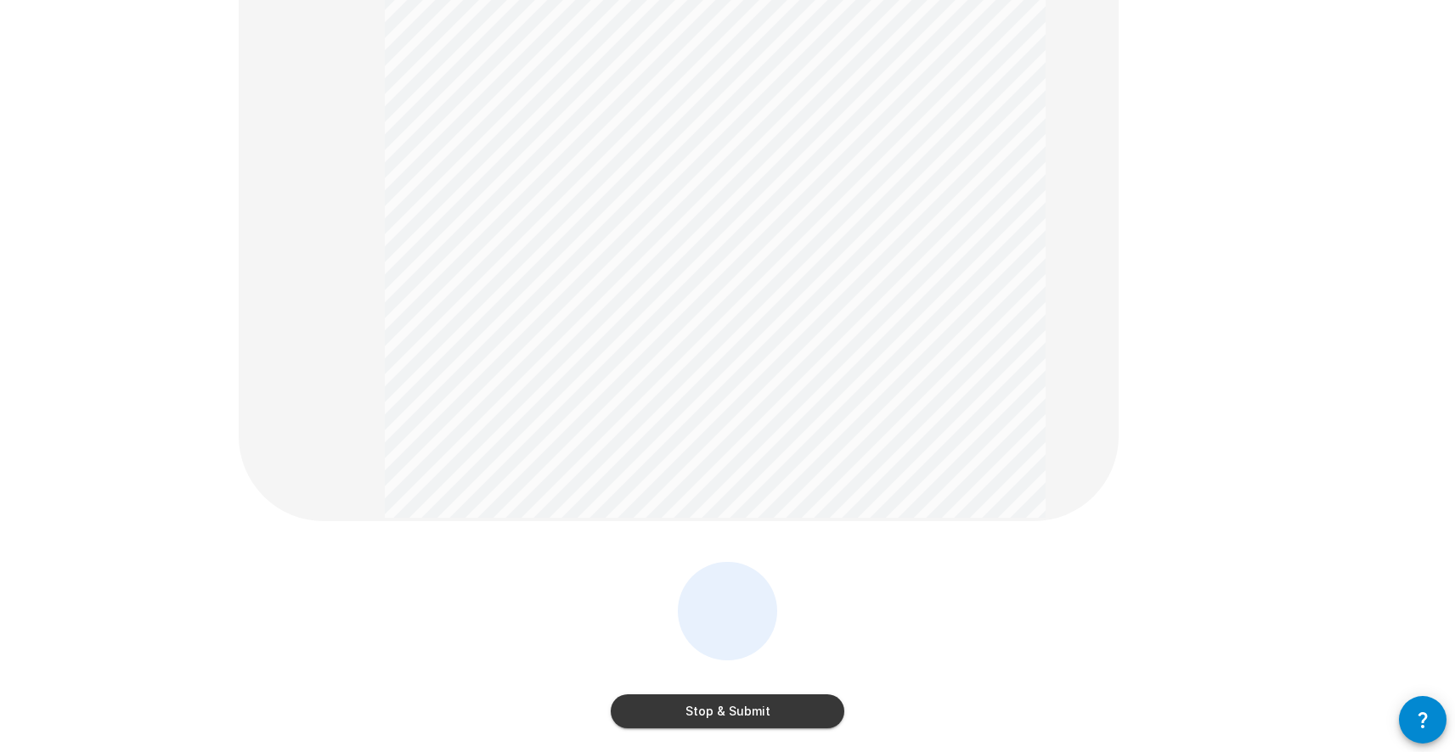
scroll to position [395, 0]
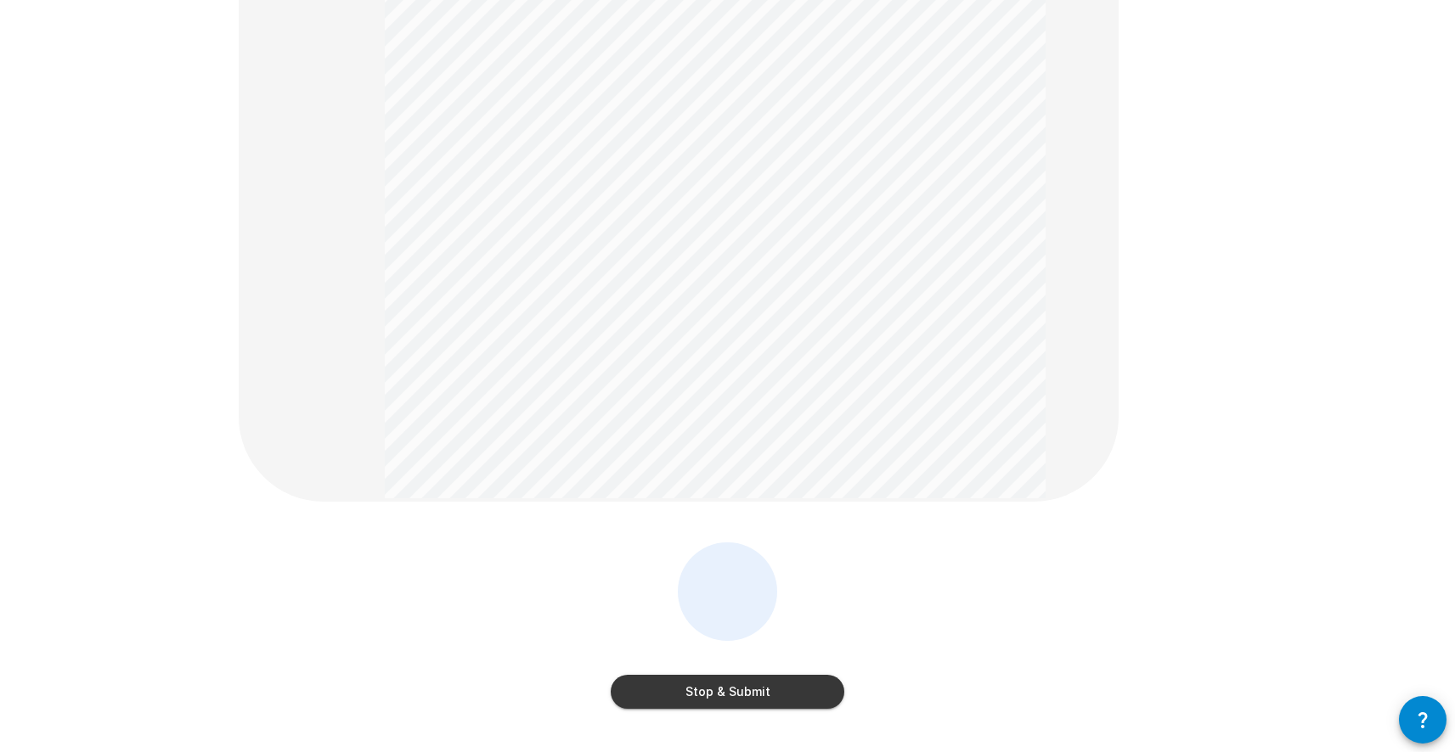
click at [734, 691] on button "Stop & Submit" at bounding box center [728, 692] width 234 height 34
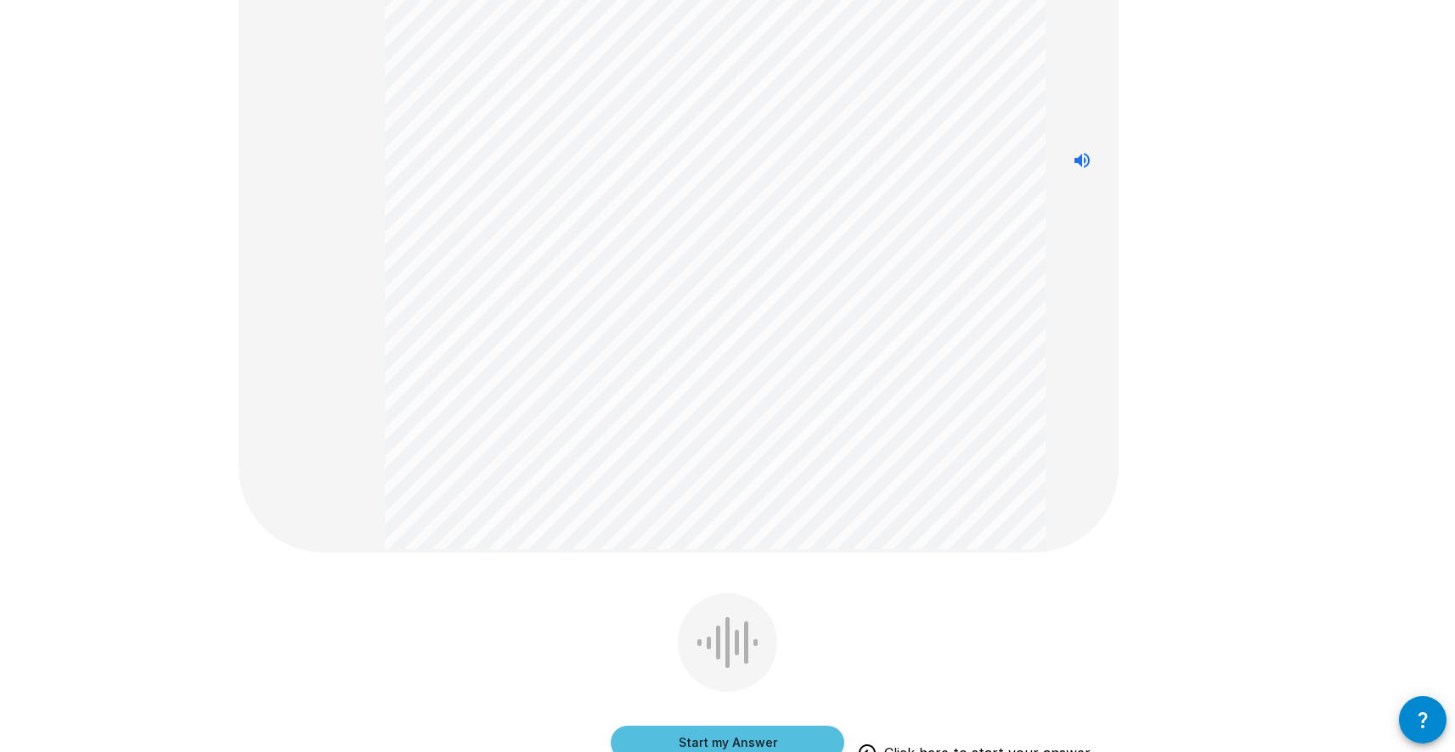
scroll to position [313, 0]
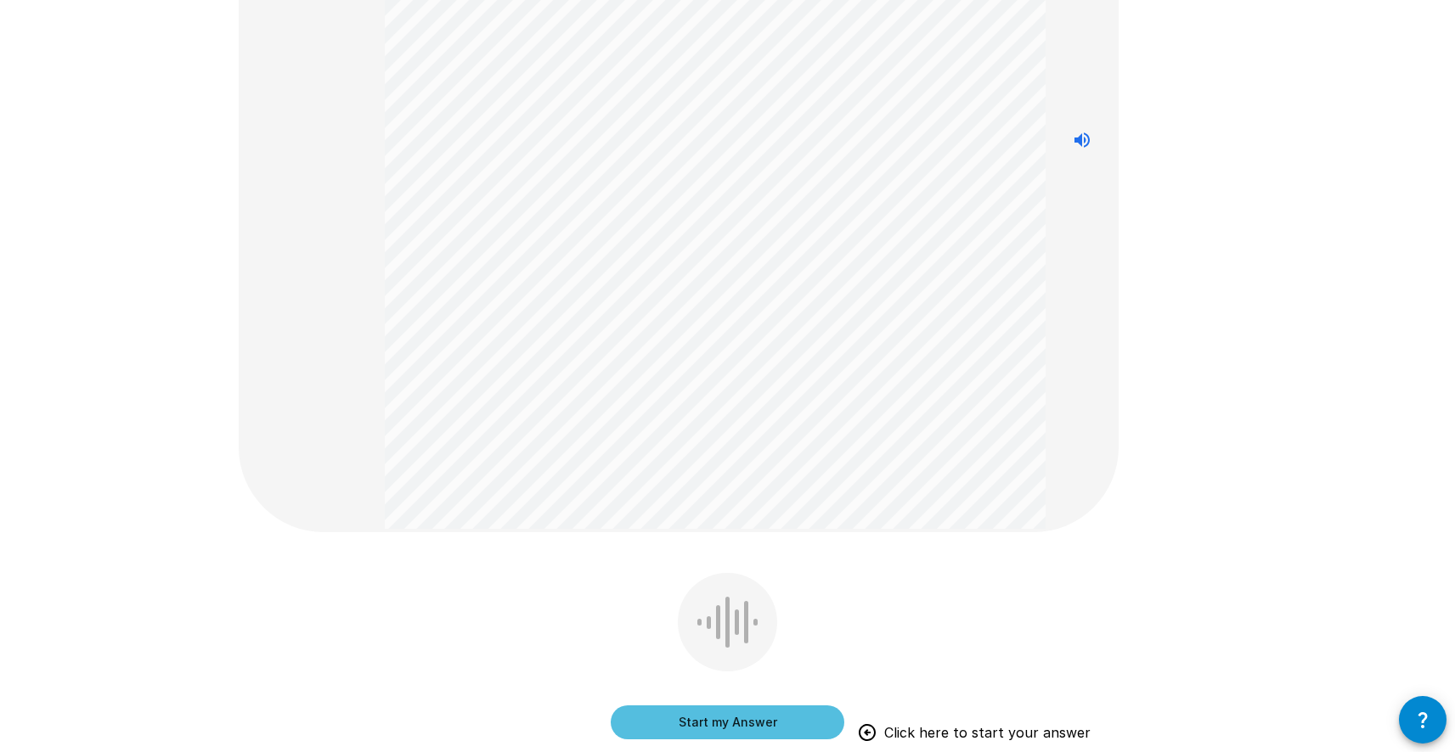
click at [708, 719] on button "Start my Answer" at bounding box center [728, 723] width 234 height 34
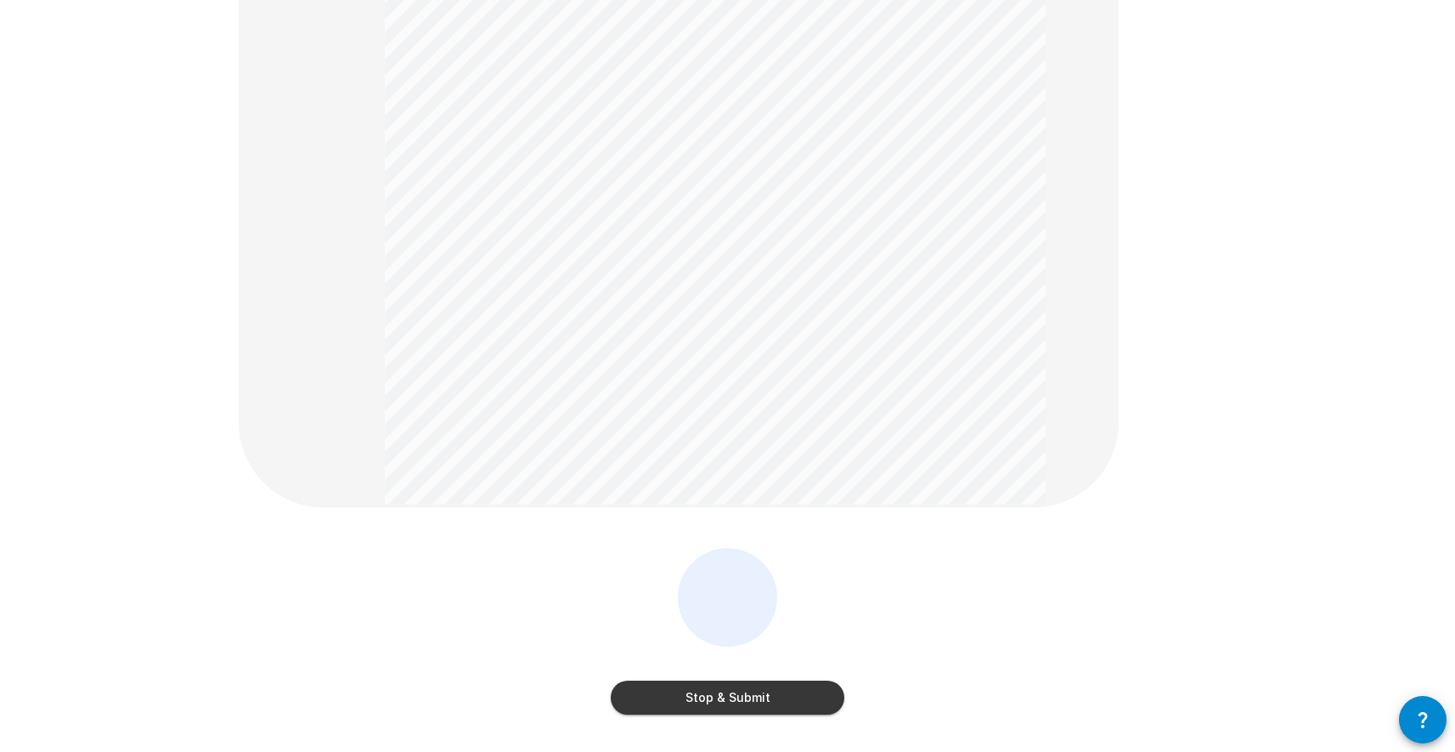
scroll to position [334, 0]
click at [755, 699] on button "Stop & Submit" at bounding box center [728, 702] width 234 height 34
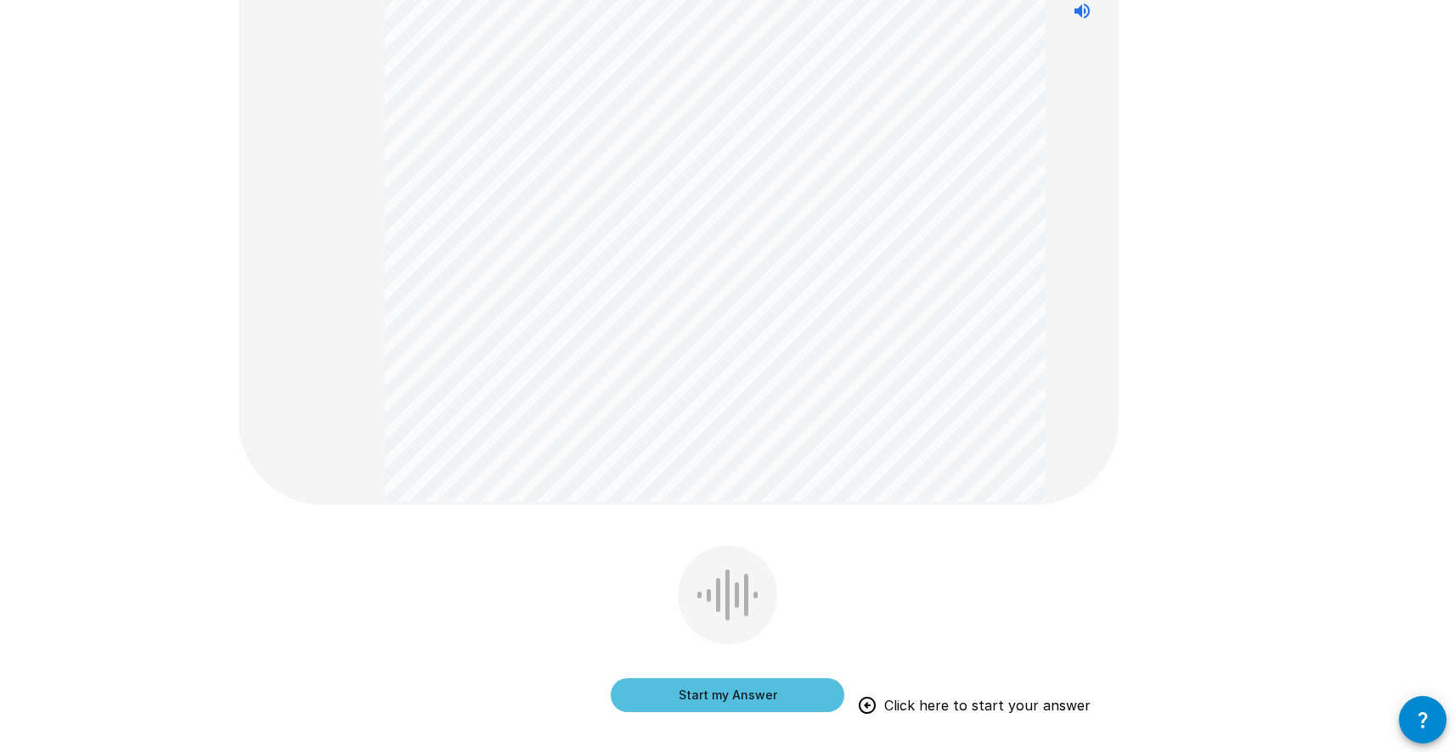
scroll to position [566, 0]
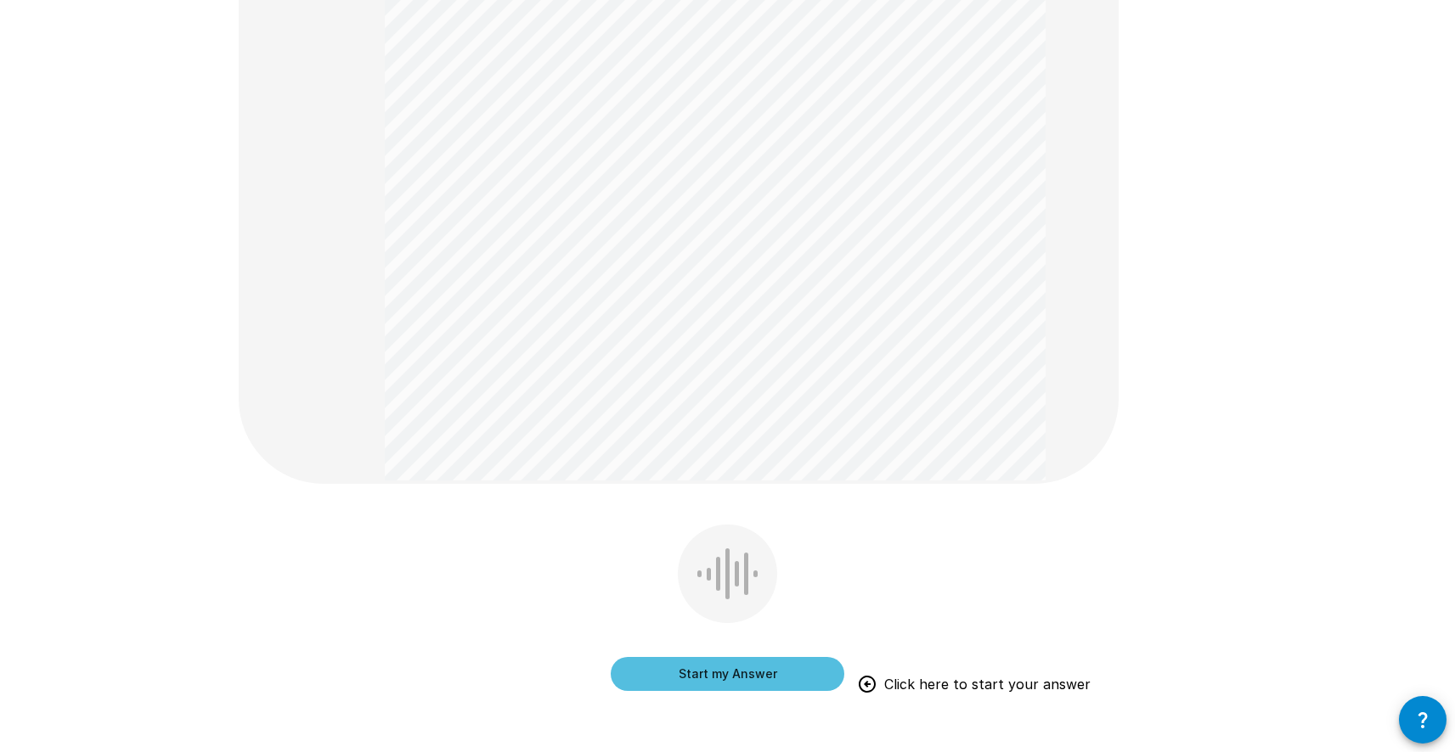
click at [690, 677] on button "Start my Answer" at bounding box center [728, 674] width 234 height 34
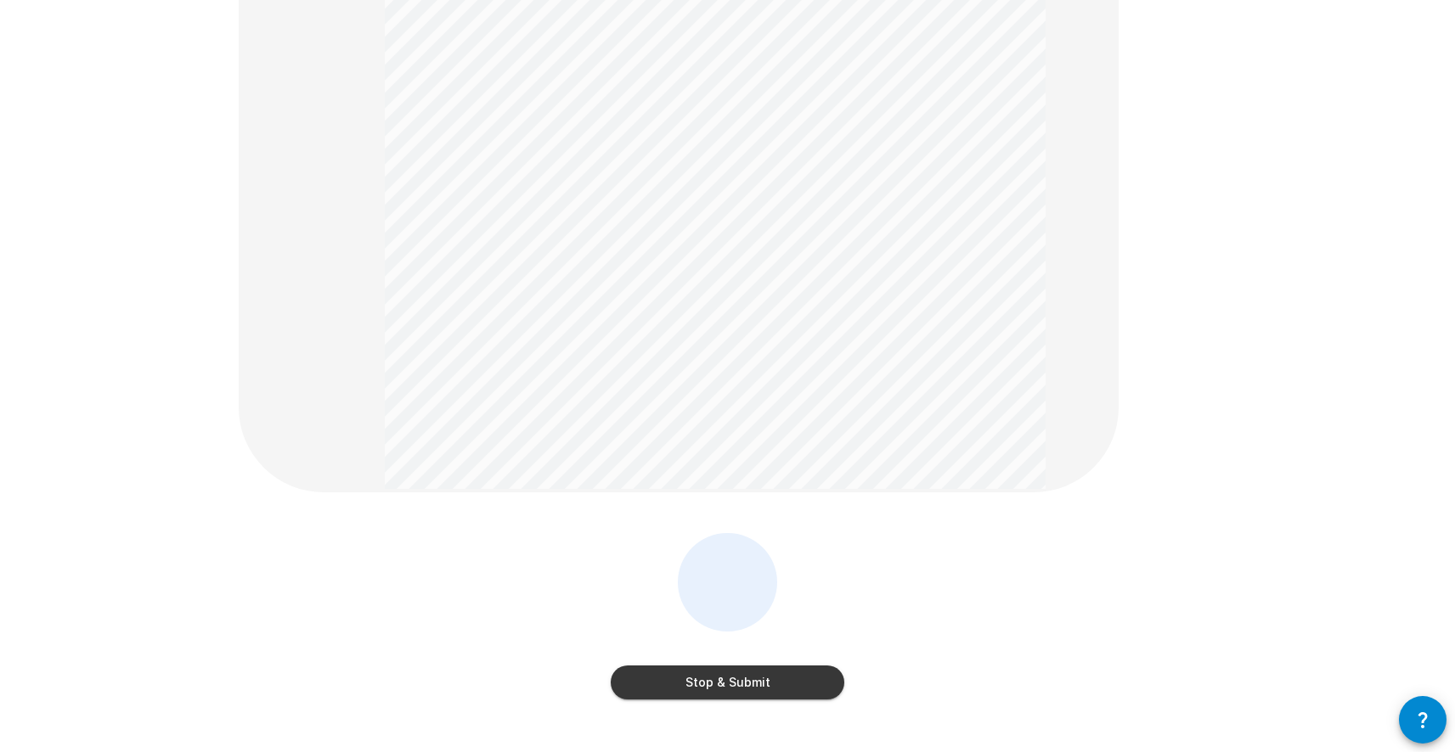
scroll to position [558, 0]
click at [641, 688] on button "Stop & Submit" at bounding box center [728, 682] width 234 height 34
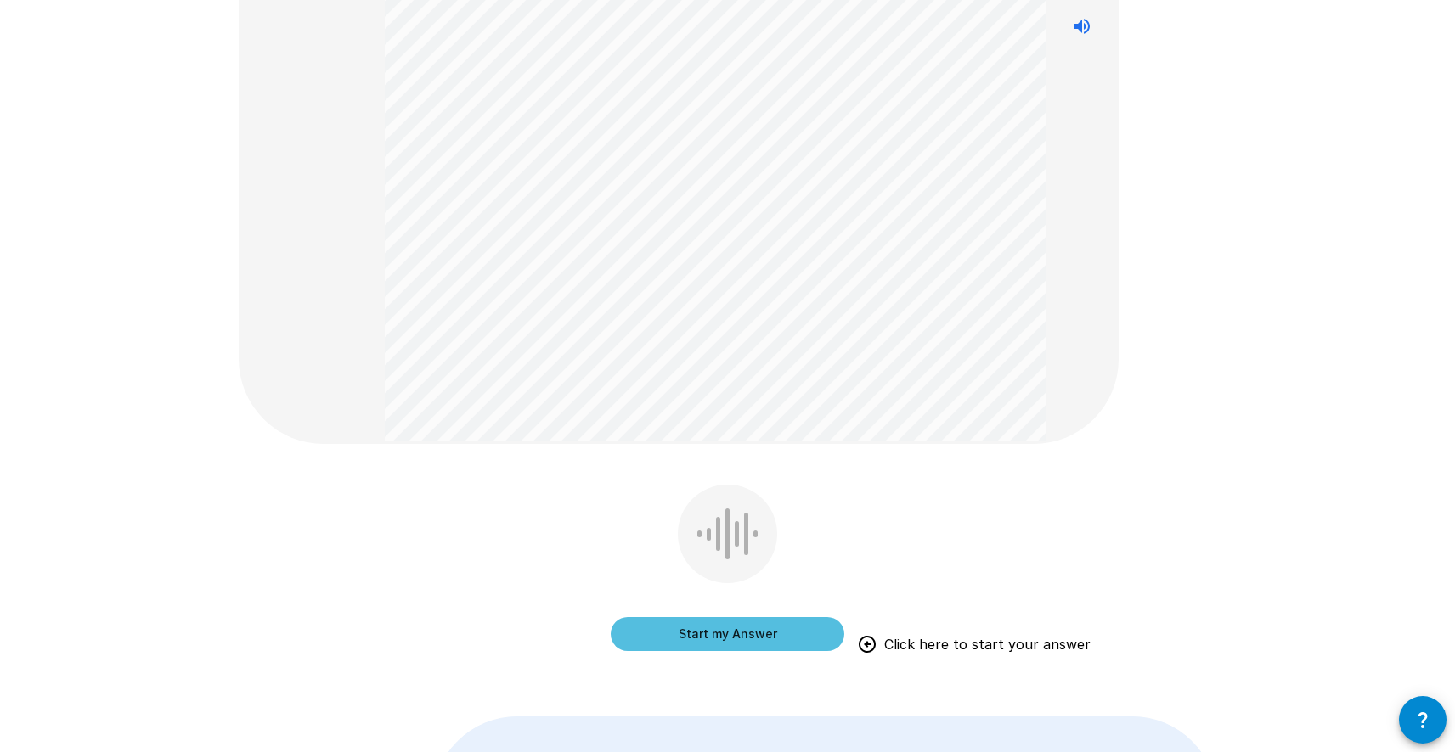
scroll to position [474, 0]
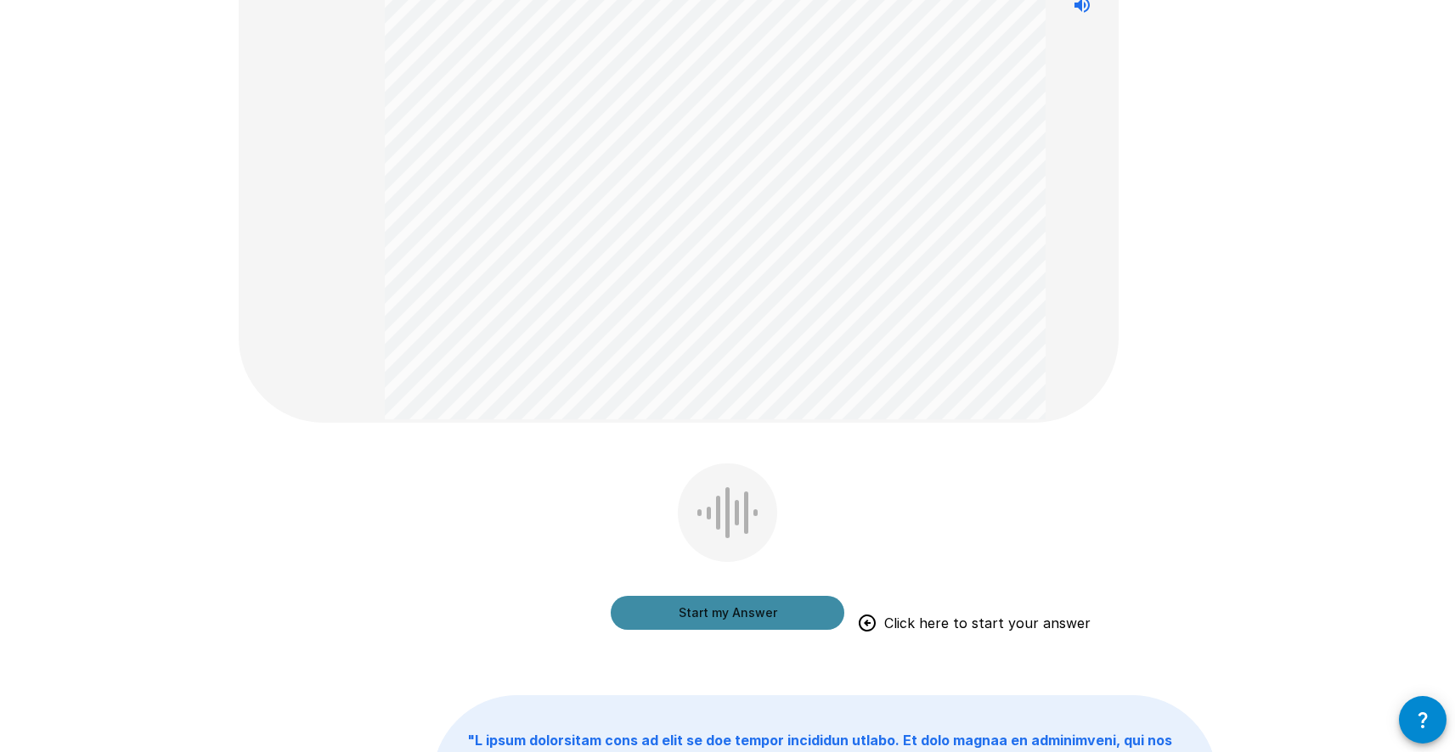
click at [657, 616] on button "Start my Answer" at bounding box center [728, 613] width 234 height 34
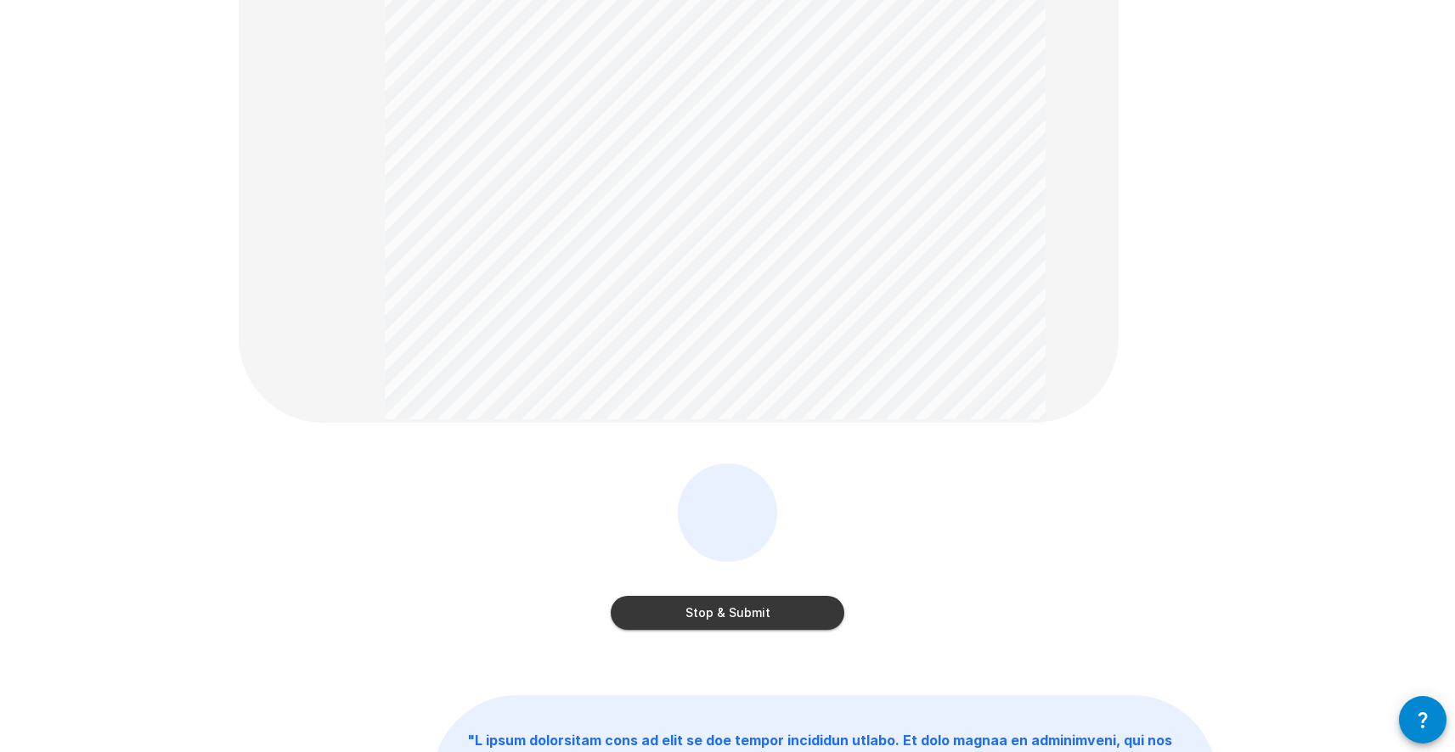
click at [684, 604] on button "Stop & Submit" at bounding box center [728, 613] width 234 height 34
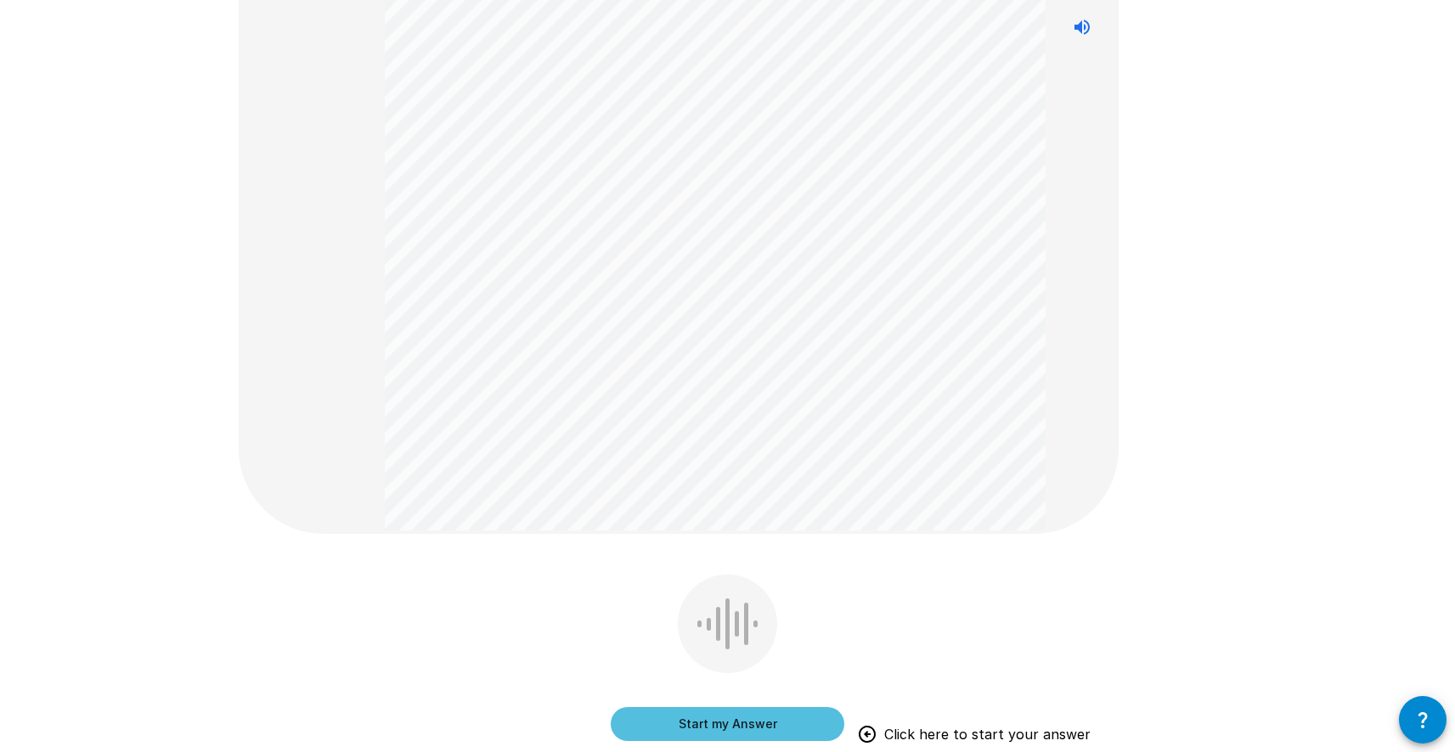
scroll to position [551, 0]
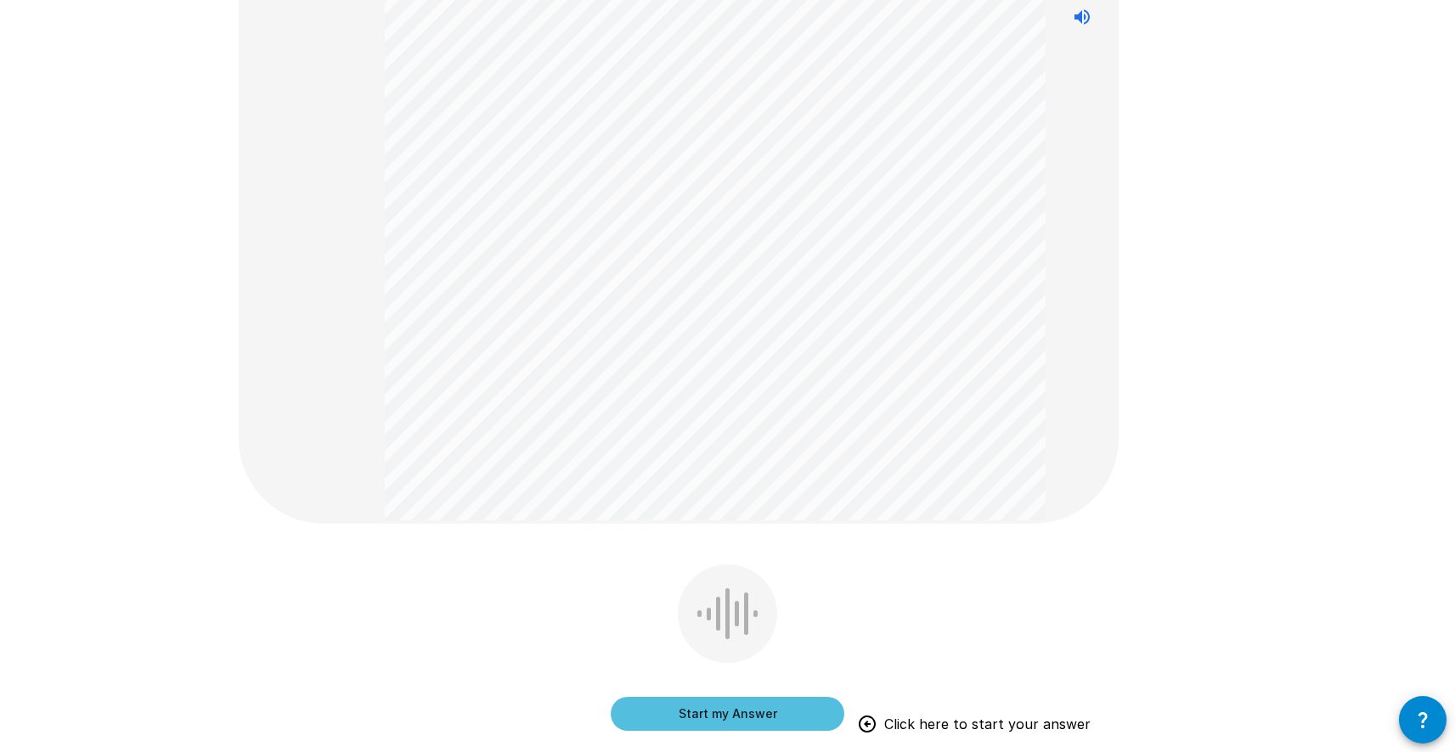
click at [661, 710] on button "Start my Answer" at bounding box center [728, 714] width 234 height 34
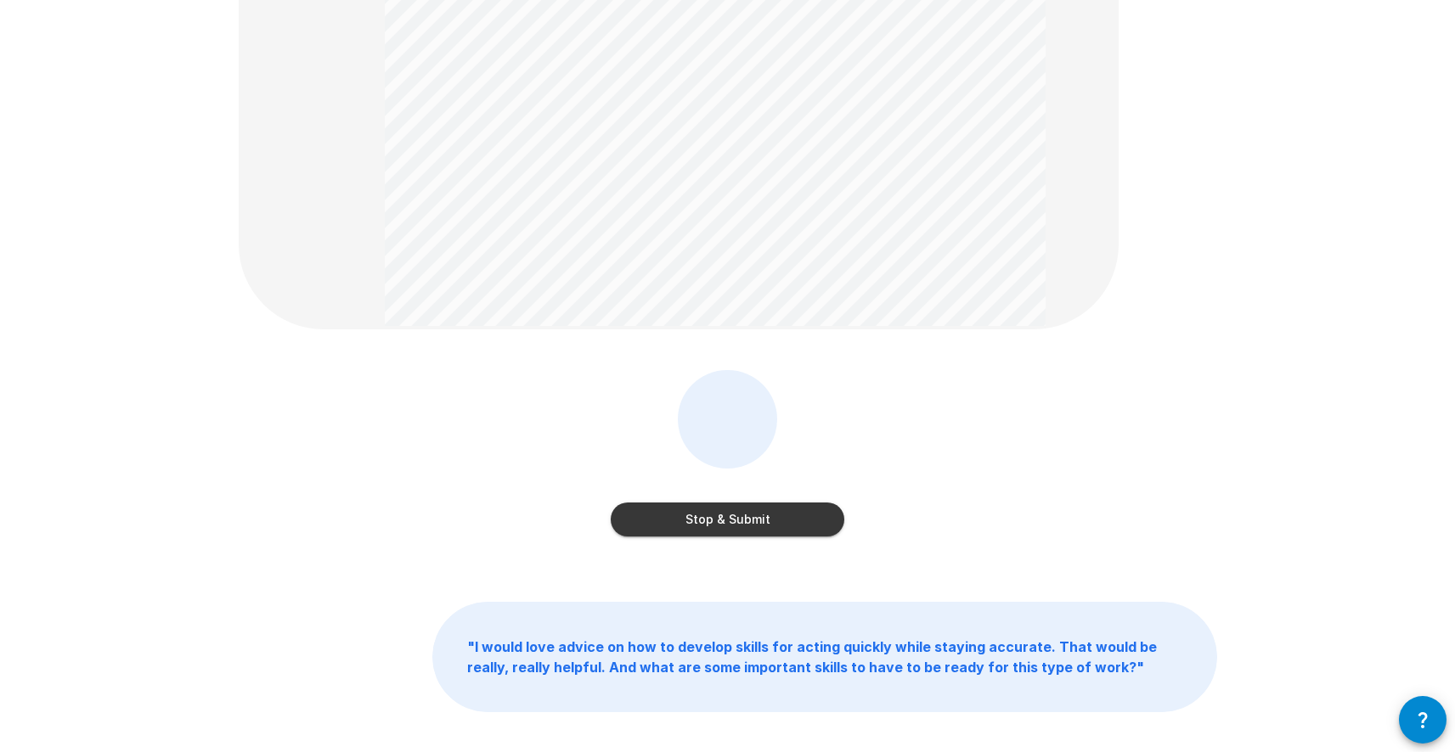
scroll to position [736, 0]
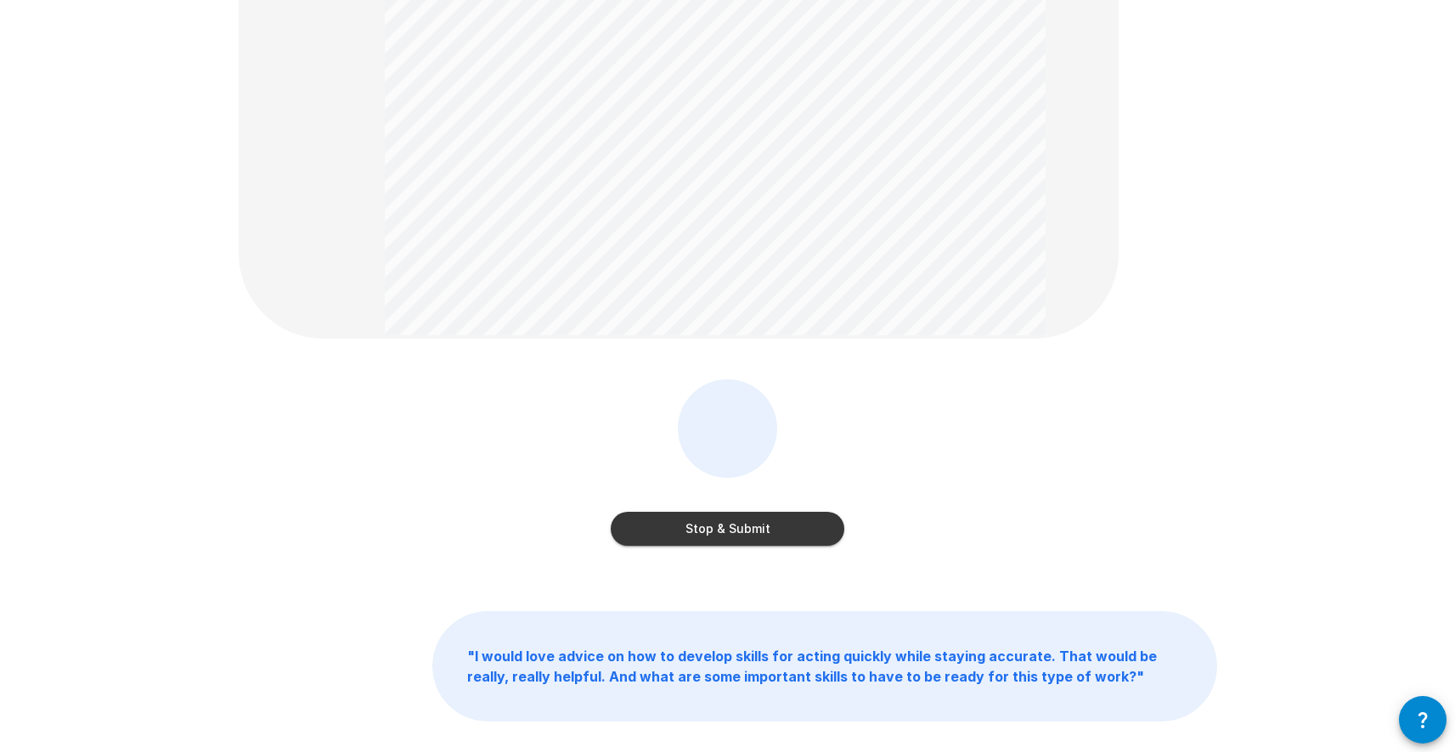
click at [667, 523] on button "Stop & Submit" at bounding box center [728, 529] width 234 height 34
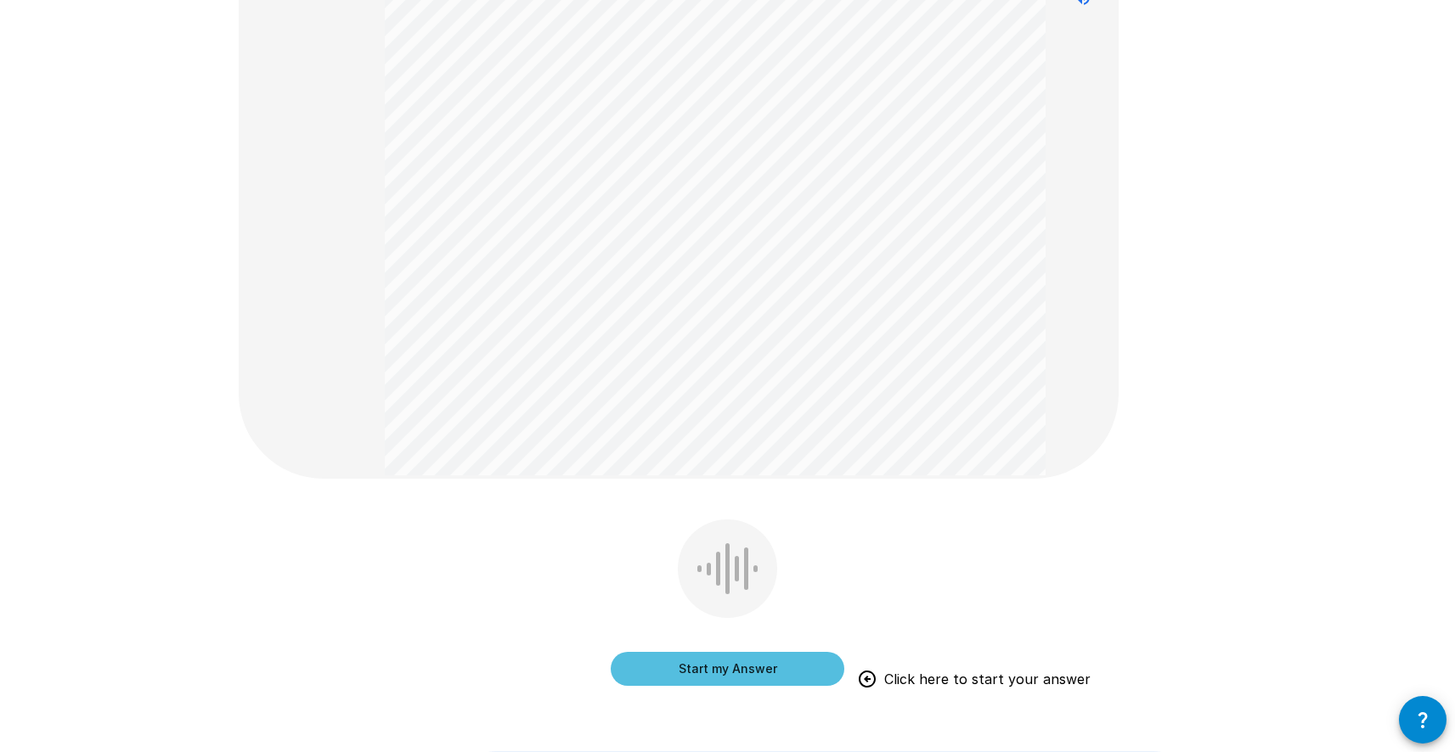
scroll to position [546, 0]
click at [683, 673] on button "Start my Answer" at bounding box center [728, 668] width 234 height 34
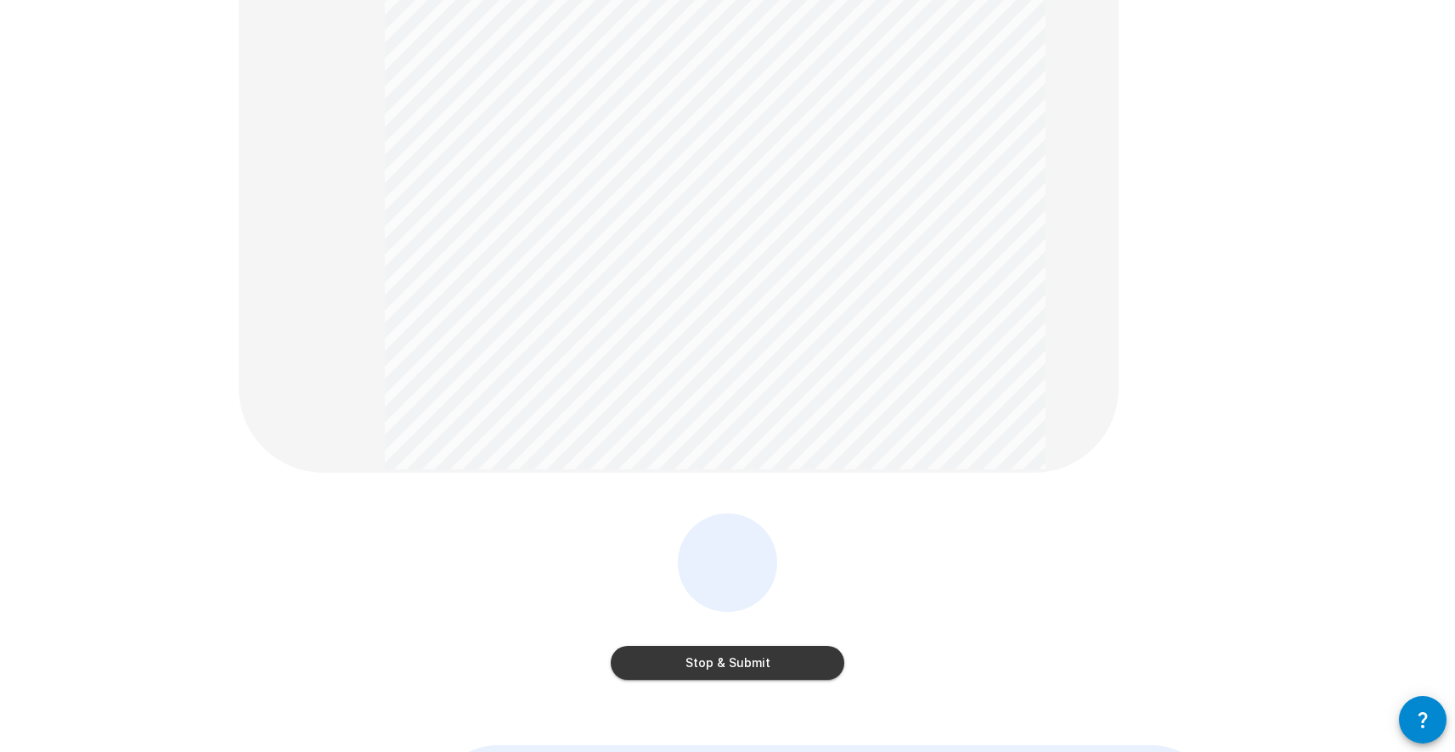
scroll to position [575, 0]
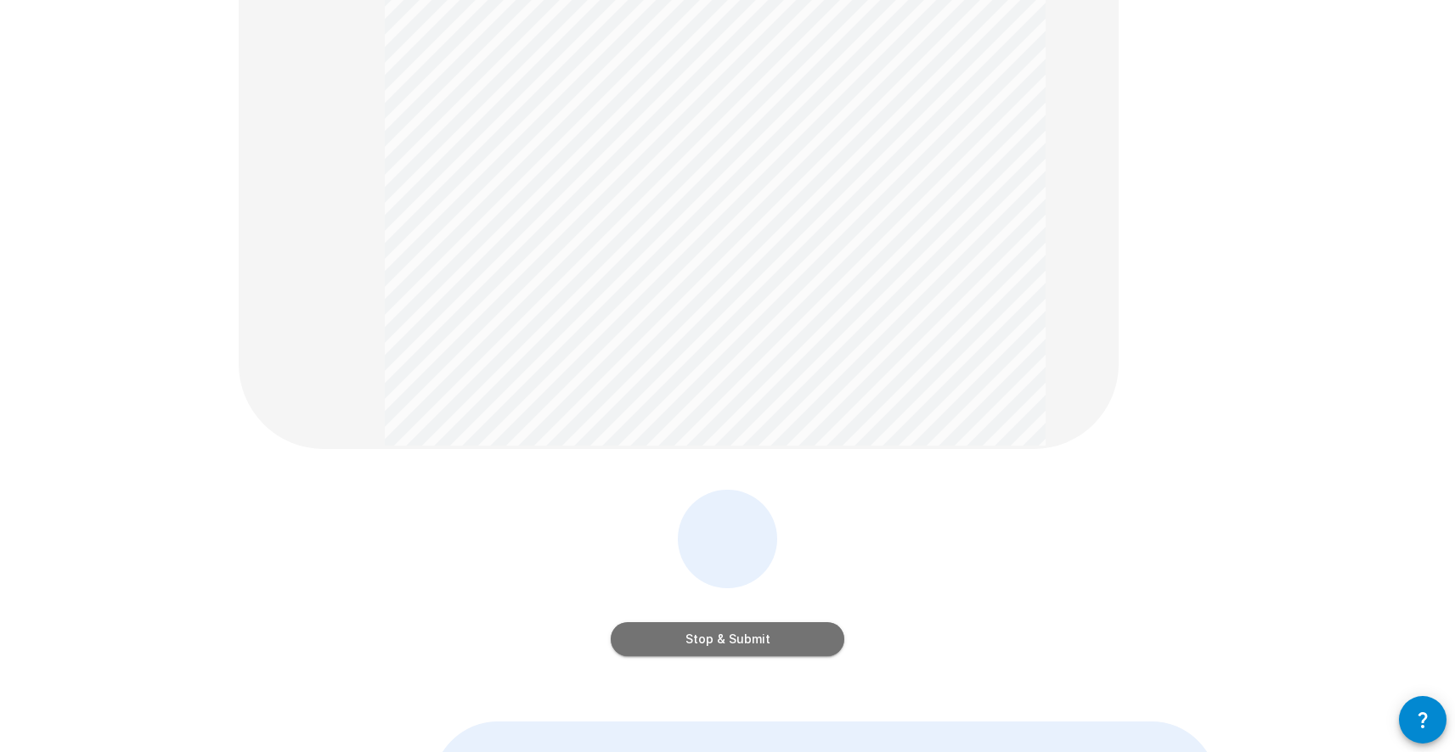
click at [651, 639] on button "Stop & Submit" at bounding box center [728, 639] width 234 height 34
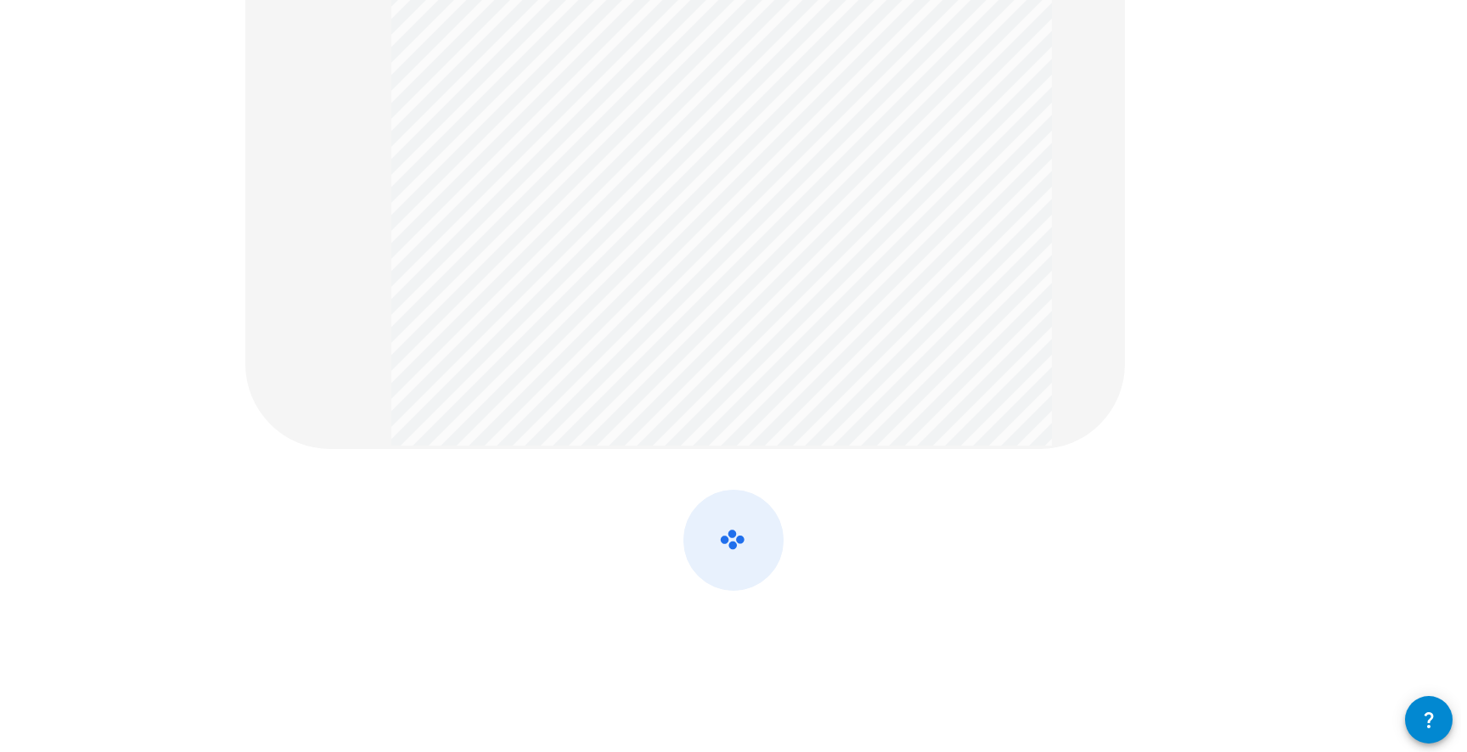
scroll to position [0, 0]
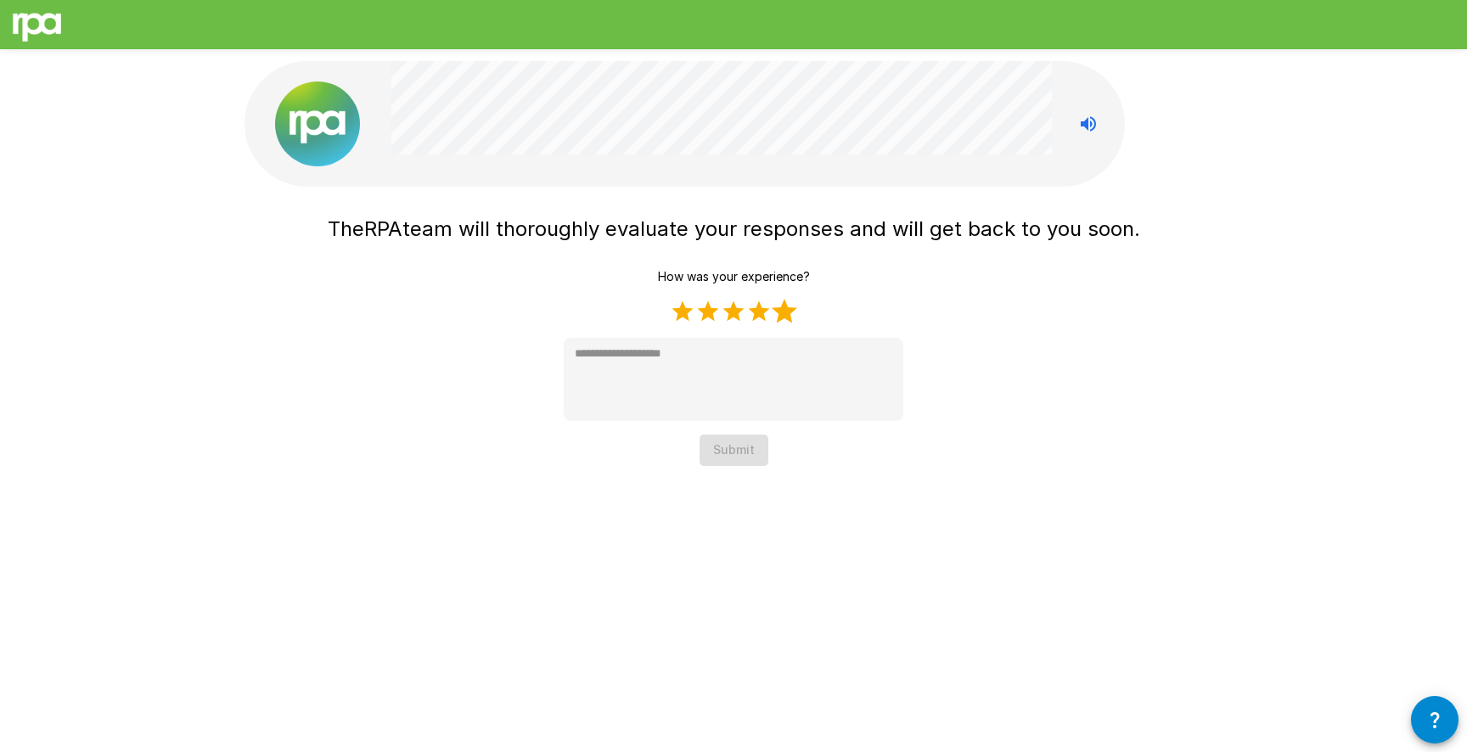
click at [781, 311] on label "5 Stars" at bounding box center [784, 311] width 25 height 25
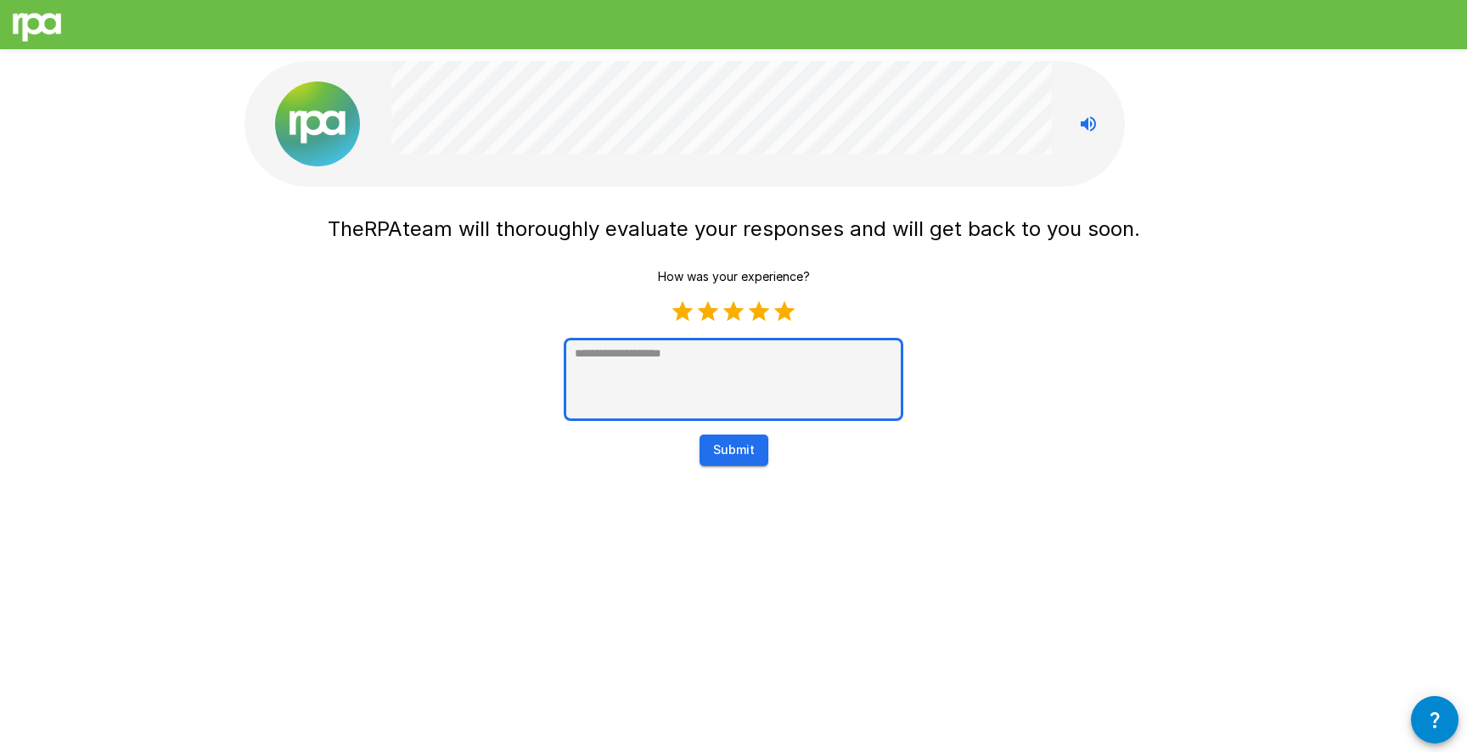
type textarea "*"
click at [662, 371] on textarea at bounding box center [734, 379] width 340 height 83
